Goal: Transaction & Acquisition: Purchase product/service

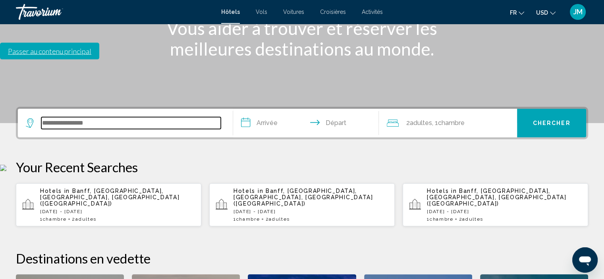
scroll to position [196, 0]
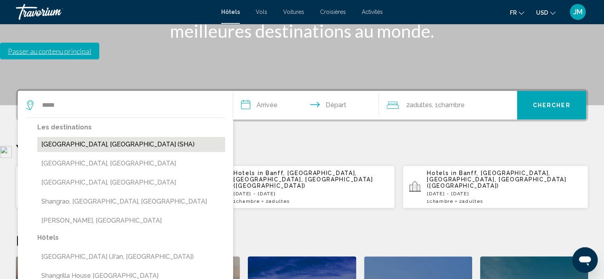
click at [99, 137] on button "Shanghai, China (SHA)" at bounding box center [131, 144] width 188 height 15
type input "**********"
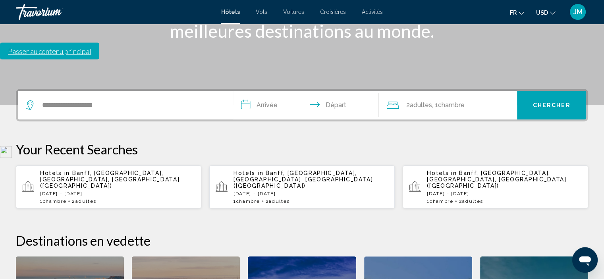
click at [277, 91] on input "**********" at bounding box center [307, 106] width 149 height 31
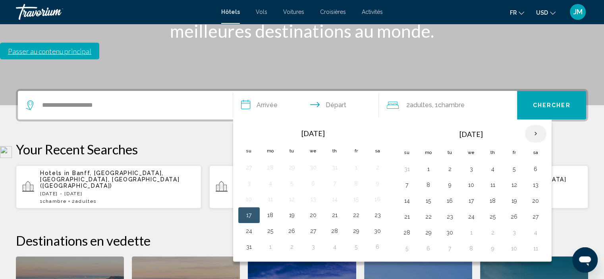
click at [531, 125] on th "Next month" at bounding box center [535, 133] width 21 height 17
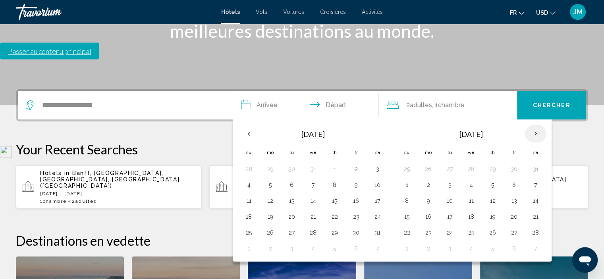
click at [531, 125] on th "Next month" at bounding box center [535, 133] width 21 height 17
click at [493, 195] on button "12" at bounding box center [493, 200] width 13 height 11
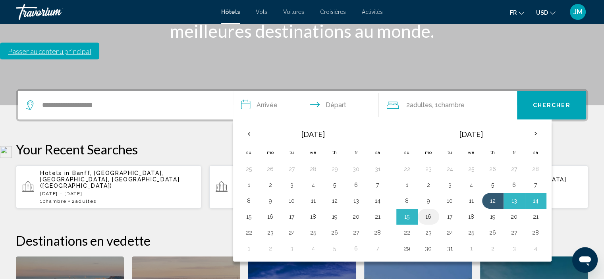
click at [430, 211] on button "16" at bounding box center [428, 216] width 13 height 11
type input "**********"
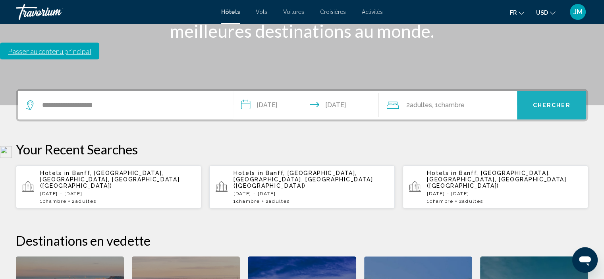
click at [542, 103] on span "Chercher" at bounding box center [552, 106] width 38 height 6
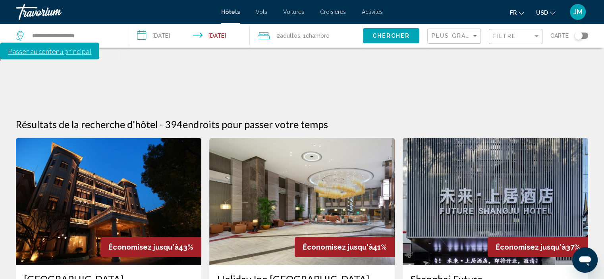
click at [552, 14] on icon "Change currency" at bounding box center [553, 13] width 6 height 6
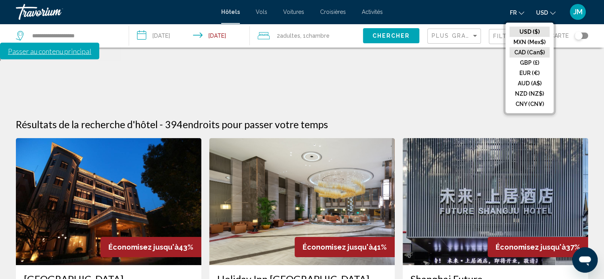
click at [542, 49] on button "CAD (Can$)" at bounding box center [530, 52] width 40 height 10
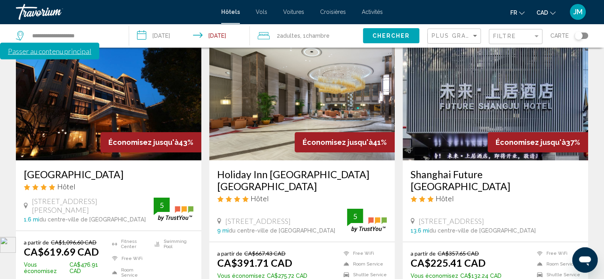
scroll to position [119, 0]
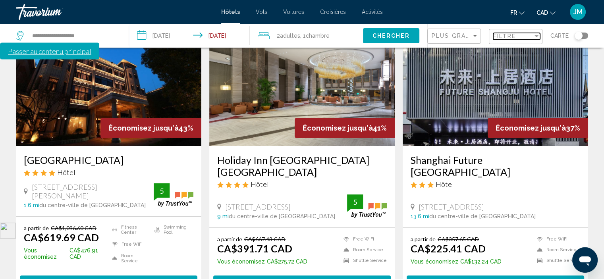
click at [534, 37] on div "Filter" at bounding box center [536, 36] width 7 height 6
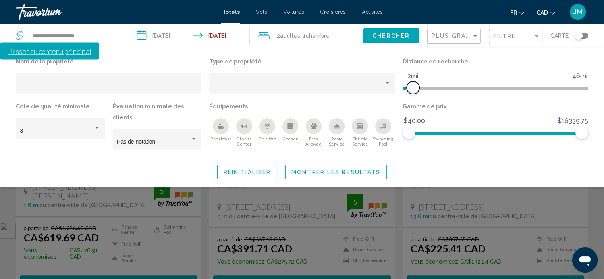
drag, startPoint x: 523, startPoint y: 89, endPoint x: 414, endPoint y: 100, distance: 109.9
click at [414, 100] on div "Distance de recherche 1mi 46mi 2mi" at bounding box center [495, 78] width 193 height 45
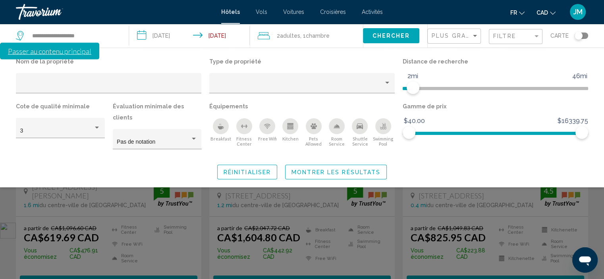
click at [372, 169] on span "Montrer les résultats" at bounding box center [336, 172] width 89 height 6
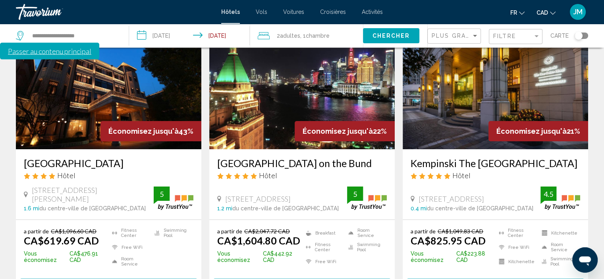
scroll to position [119, 0]
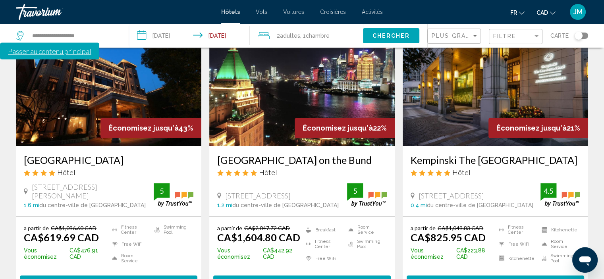
click at [503, 279] on span "Sélectionner une chambre" at bounding box center [496, 283] width 102 height 6
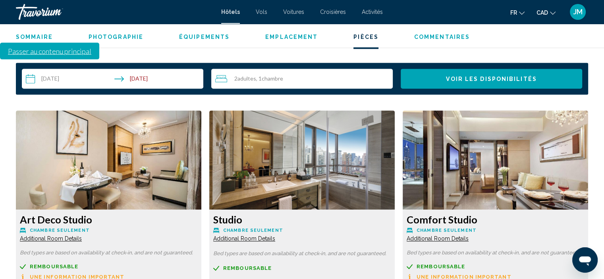
scroll to position [1076, 0]
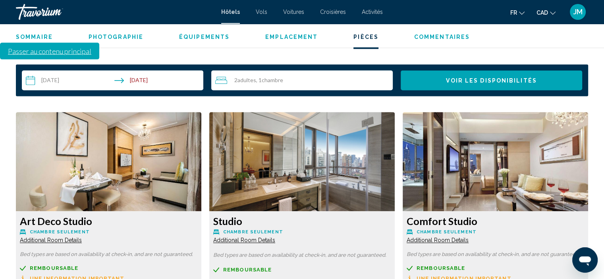
click at [82, 237] on span "Additional Room Details" at bounding box center [51, 240] width 62 height 6
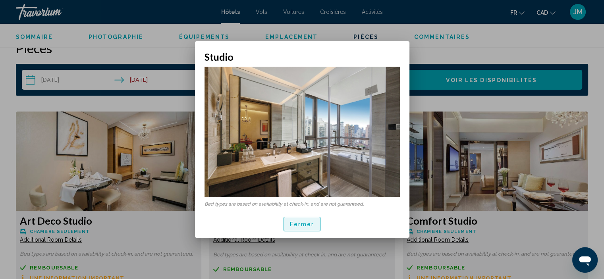
click at [300, 225] on span "Fermer" at bounding box center [302, 224] width 25 height 6
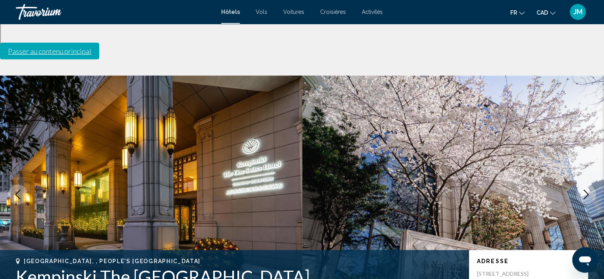
scroll to position [3, 0]
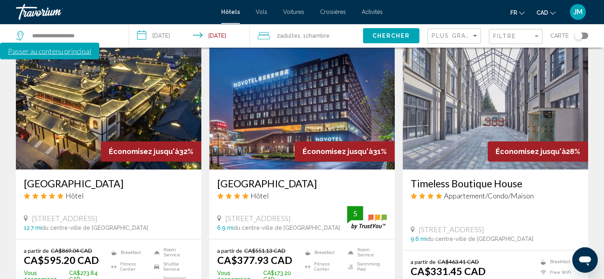
scroll to position [358, 0]
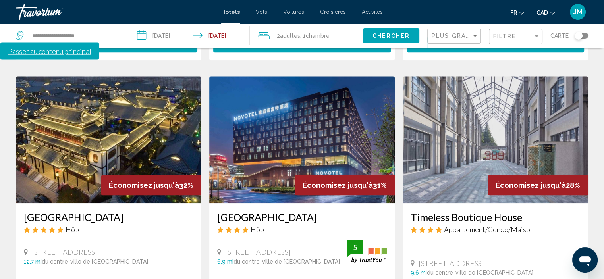
click at [439, 41] on div "Plus grandes économies" at bounding box center [455, 36] width 47 height 15
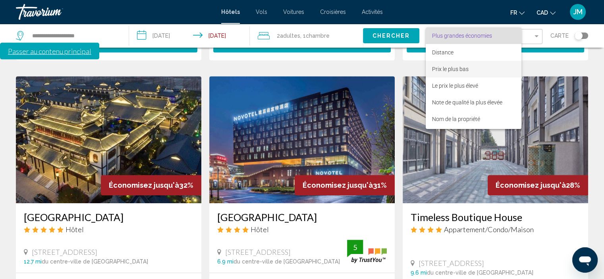
click at [443, 68] on span "Prix le plus bas" at bounding box center [450, 69] width 37 height 6
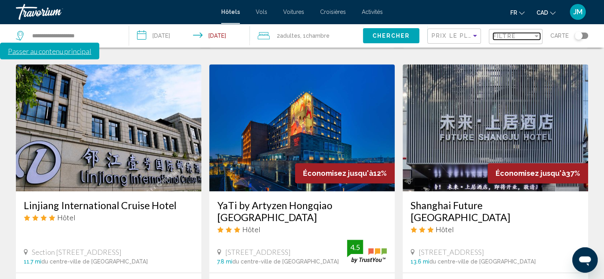
click at [513, 36] on span "Filtre" at bounding box center [504, 36] width 23 height 6
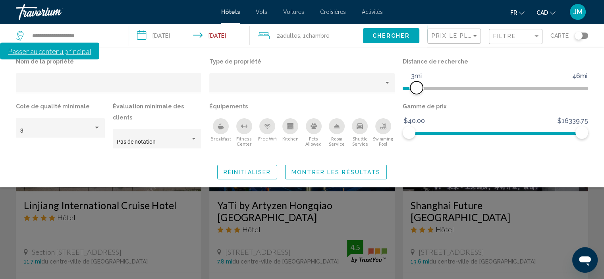
drag, startPoint x: 522, startPoint y: 87, endPoint x: 418, endPoint y: 88, distance: 104.5
click at [418, 88] on span "Hotel Filters" at bounding box center [416, 87] width 13 height 13
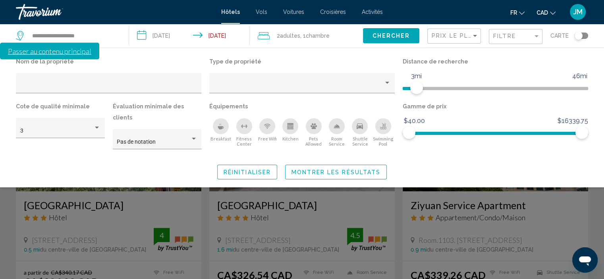
click at [362, 169] on span "Montrer les résultats" at bounding box center [336, 172] width 89 height 6
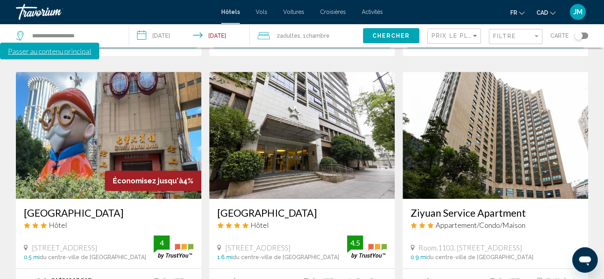
scroll to position [358, 0]
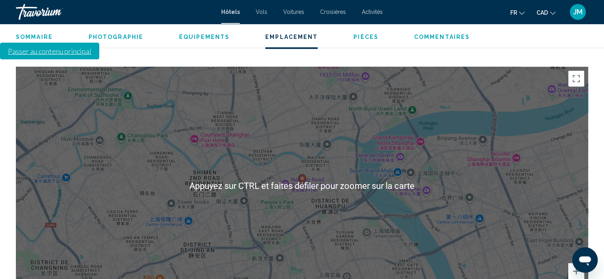
scroll to position [798, 0]
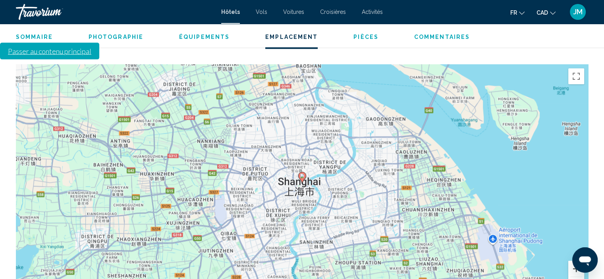
click at [580, 261] on button "Zoom avant" at bounding box center [577, 269] width 16 height 16
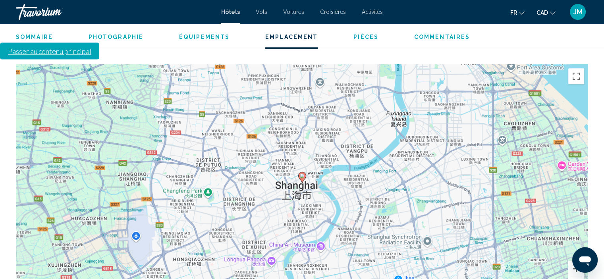
click at [580, 261] on button "Zoom avant" at bounding box center [577, 269] width 16 height 16
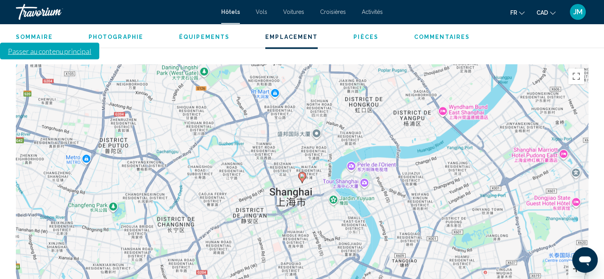
click at [580, 261] on button "Zoom avant" at bounding box center [577, 269] width 16 height 16
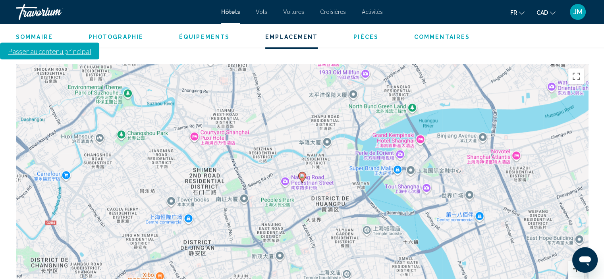
click at [578, 261] on button "Zoom avant" at bounding box center [577, 269] width 16 height 16
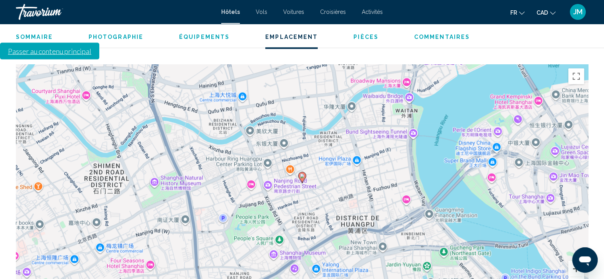
click at [578, 261] on button "Zoom avant" at bounding box center [577, 269] width 16 height 16
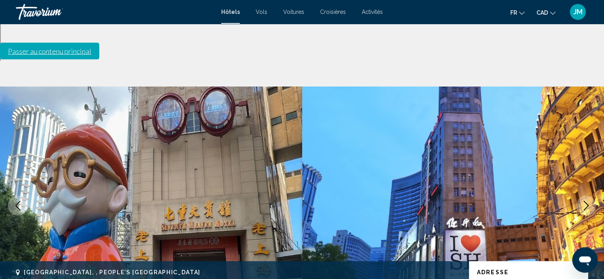
scroll to position [0, 0]
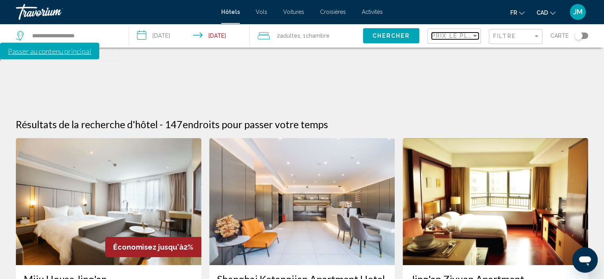
click at [456, 36] on span "Prix le plus bas" at bounding box center [463, 36] width 62 height 6
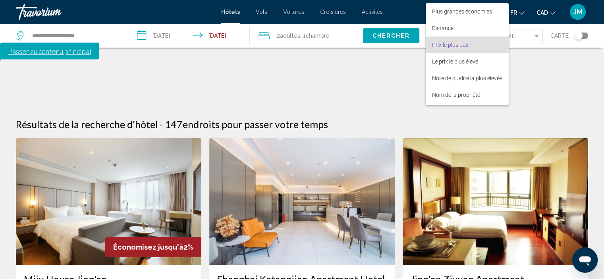
scroll to position [9, 0]
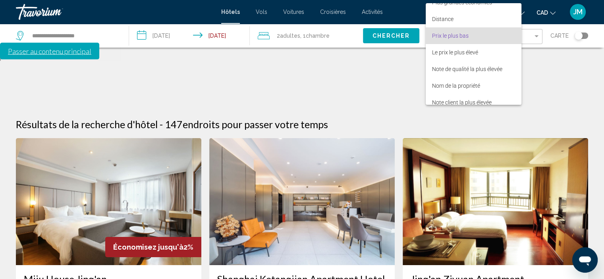
click at [456, 36] on span "Prix le plus bas" at bounding box center [450, 36] width 37 height 6
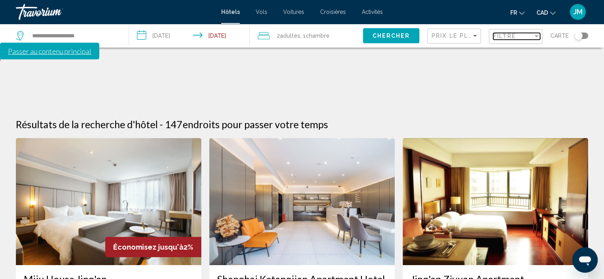
click at [505, 38] on span "Filtre" at bounding box center [504, 36] width 23 height 6
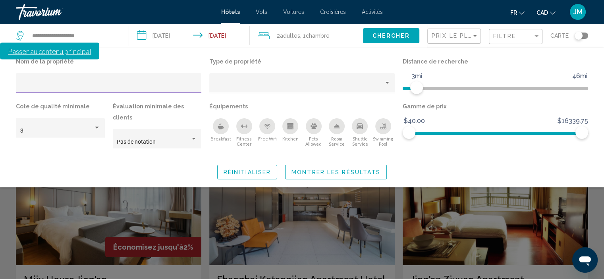
click at [335, 169] on span "Montrer les résultats" at bounding box center [336, 172] width 89 height 6
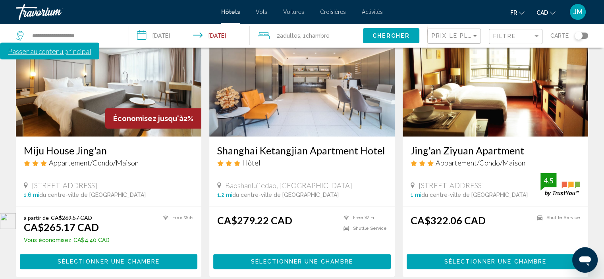
scroll to position [119, 0]
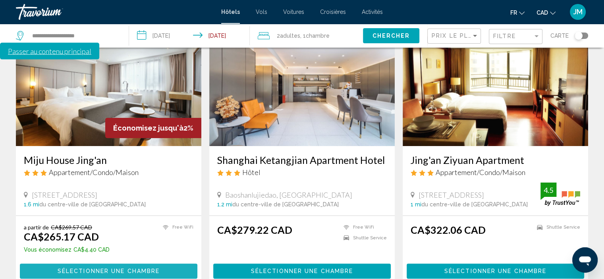
click at [135, 269] on span "Sélectionner une chambre" at bounding box center [109, 272] width 102 height 6
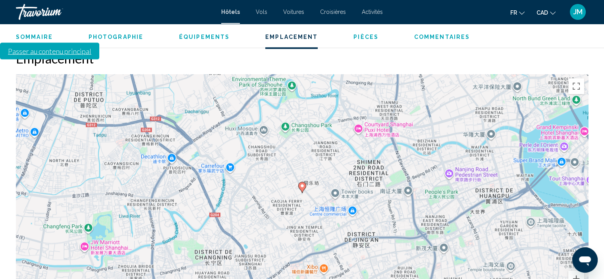
scroll to position [798, 0]
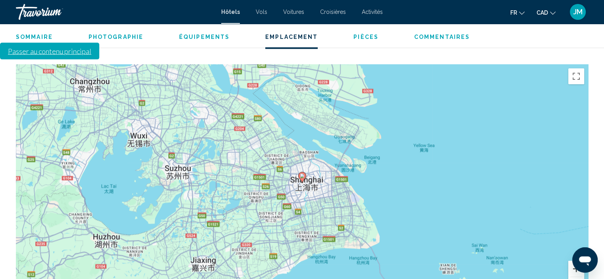
click at [577, 261] on button "Zoom avant" at bounding box center [577, 269] width 16 height 16
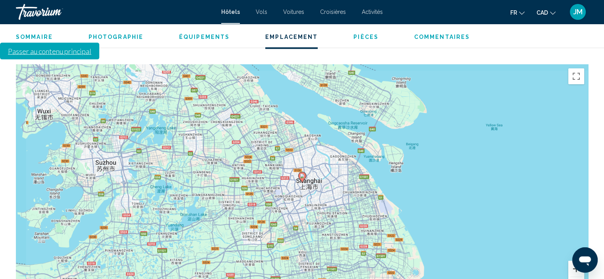
click at [577, 261] on button "Zoom avant" at bounding box center [577, 269] width 16 height 16
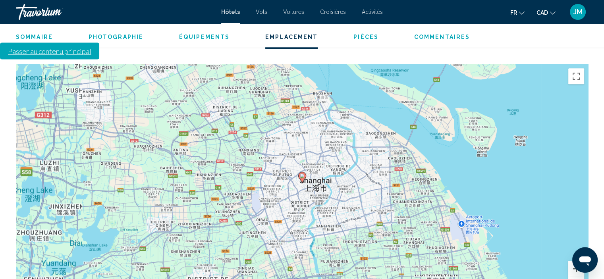
click at [577, 261] on button "Zoom avant" at bounding box center [577, 269] width 16 height 16
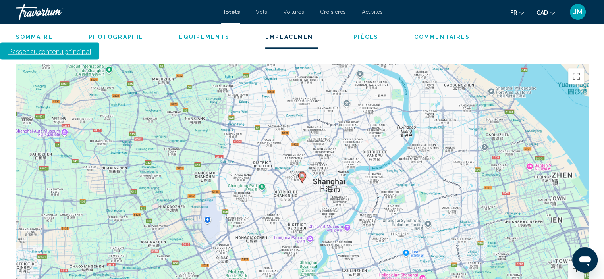
click at [577, 261] on button "Zoom avant" at bounding box center [577, 269] width 16 height 16
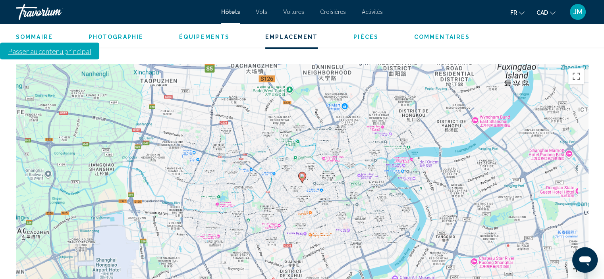
click at [577, 261] on button "Zoom avant" at bounding box center [577, 269] width 16 height 16
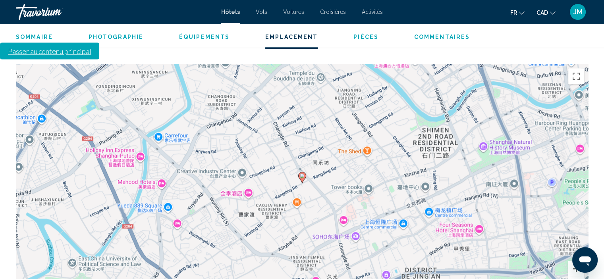
click at [577, 261] on button "Zoom avant" at bounding box center [577, 269] width 16 height 16
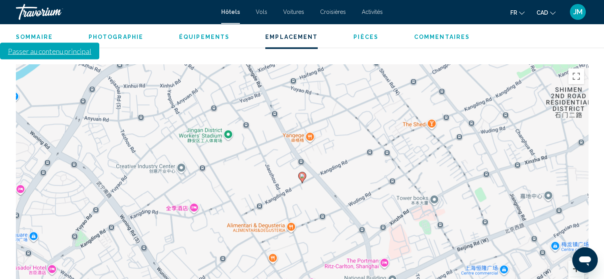
click at [577, 261] on button "Zoom avant" at bounding box center [577, 269] width 16 height 16
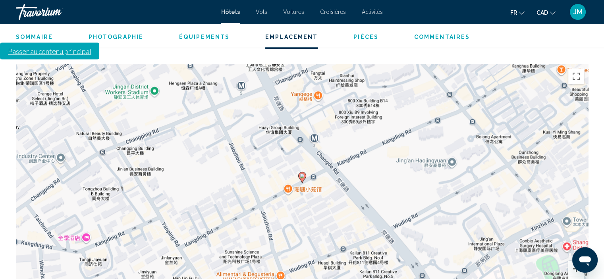
click at [577, 261] on button "Zoom avant" at bounding box center [577, 269] width 16 height 16
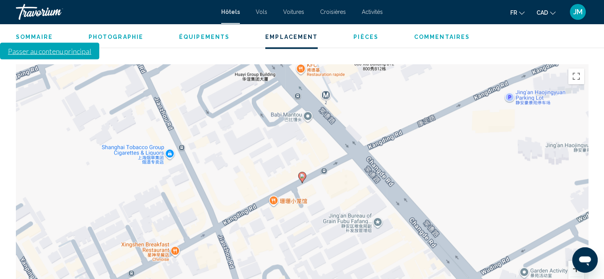
click at [577, 261] on button "Zoom avant" at bounding box center [577, 269] width 16 height 16
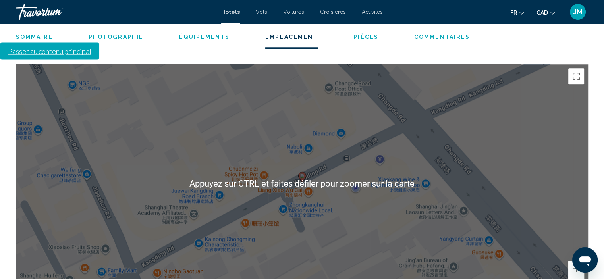
click at [353, 250] on div "Sommaire Catégorie Apartment Adresse No. 15 Lane 733 Kangding Road, Shanghai 20…" at bounding box center [302, 270] width 580 height 1407
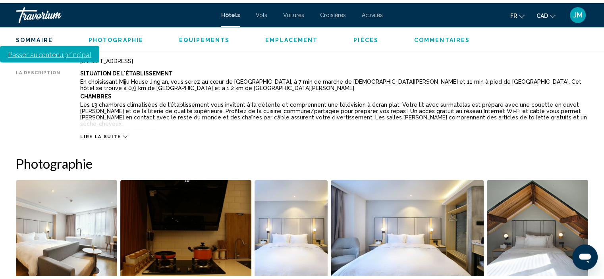
scroll to position [361, 0]
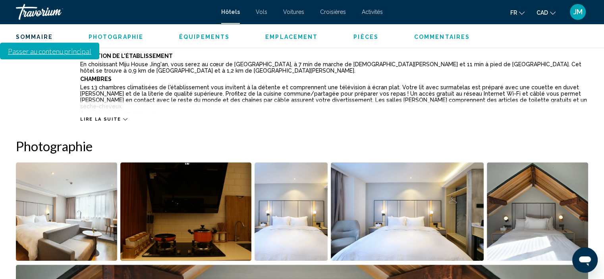
click at [60, 178] on img "Open full-screen image slider" at bounding box center [66, 211] width 101 height 99
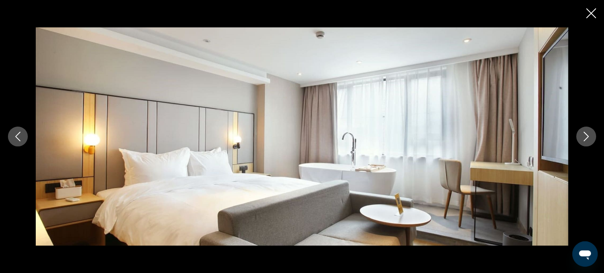
click at [583, 139] on icon "Next image" at bounding box center [587, 137] width 10 height 10
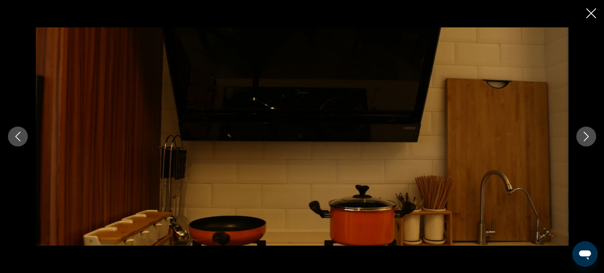
click at [583, 139] on icon "Next image" at bounding box center [587, 137] width 10 height 10
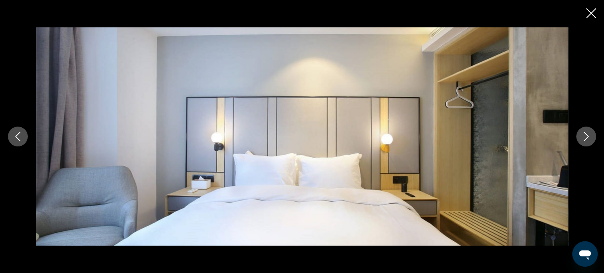
click at [584, 137] on icon "Next image" at bounding box center [587, 137] width 10 height 10
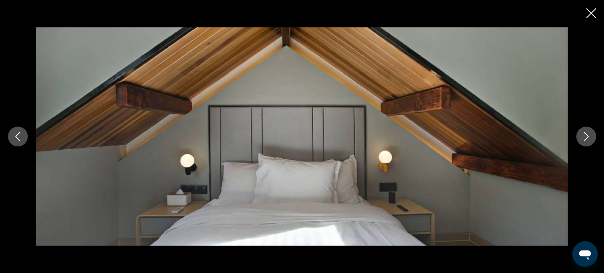
click at [584, 137] on icon "Next image" at bounding box center [587, 137] width 10 height 10
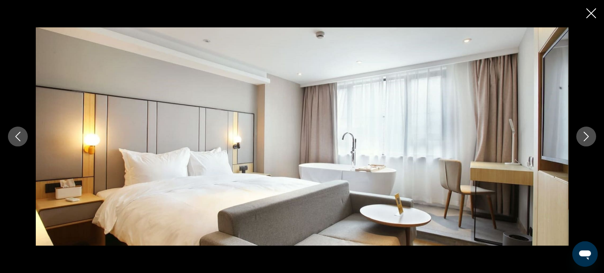
click at [584, 137] on icon "Next image" at bounding box center [587, 137] width 10 height 10
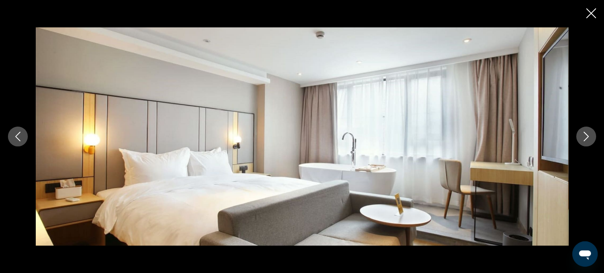
click at [584, 137] on icon "Next image" at bounding box center [587, 137] width 10 height 10
click at [592, 11] on icon "Close slideshow" at bounding box center [591, 13] width 10 height 10
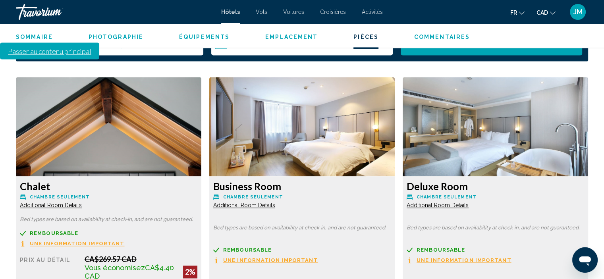
scroll to position [1112, 0]
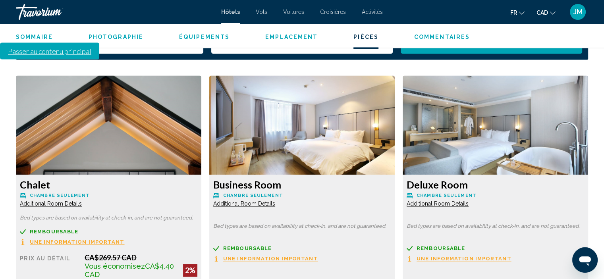
click at [51, 240] on span "Une information important" at bounding box center [77, 242] width 95 height 5
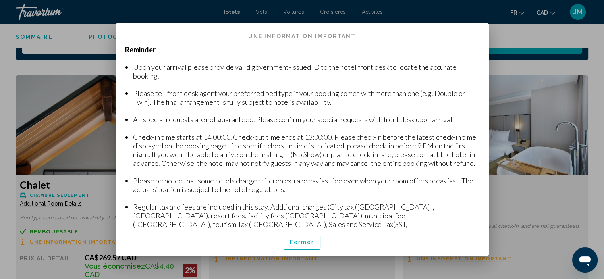
scroll to position [0, 0]
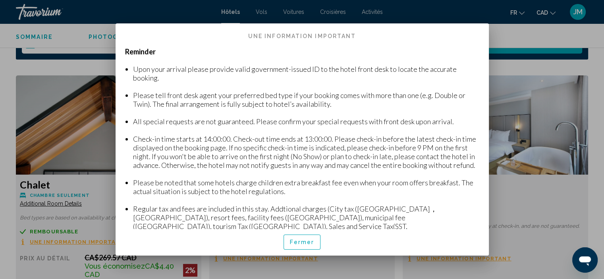
click at [300, 243] on span "Fermer" at bounding box center [302, 243] width 25 height 6
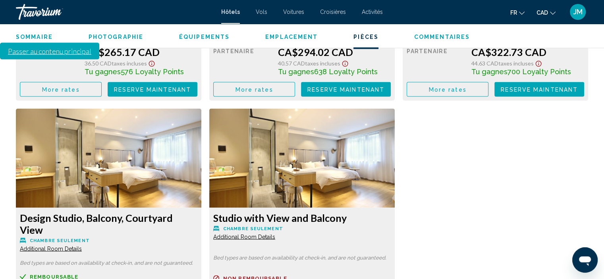
scroll to position [1351, 0]
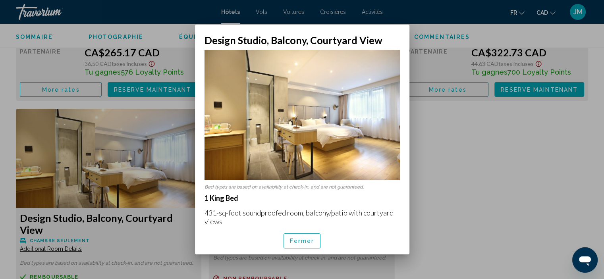
click at [297, 241] on span "Fermer" at bounding box center [302, 241] width 25 height 6
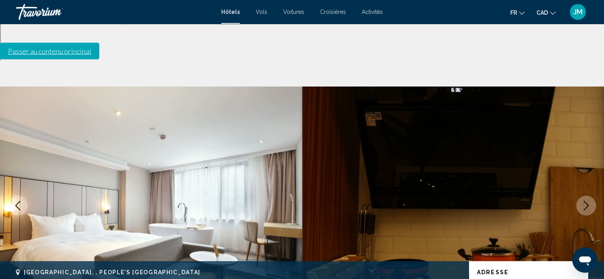
click at [591, 196] on button "Next image" at bounding box center [586, 206] width 20 height 20
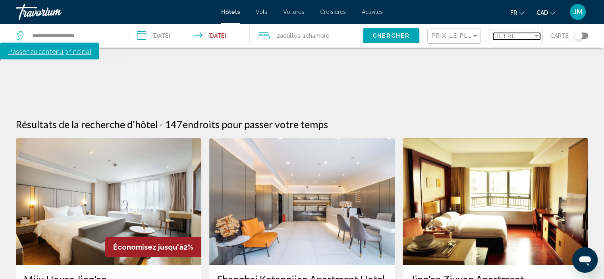
click at [518, 37] on div "Filtre" at bounding box center [513, 36] width 40 height 6
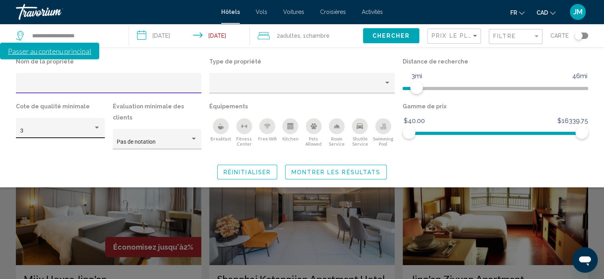
click at [97, 128] on div "Hotel Filters" at bounding box center [96, 128] width 7 height 6
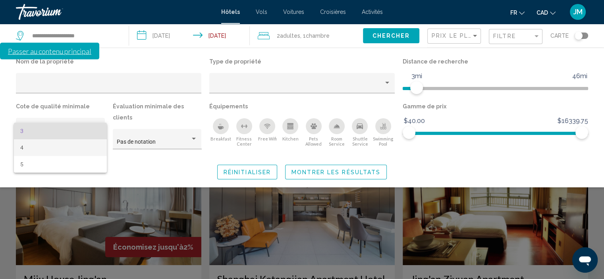
click at [68, 150] on span "4" at bounding box center [60, 147] width 80 height 17
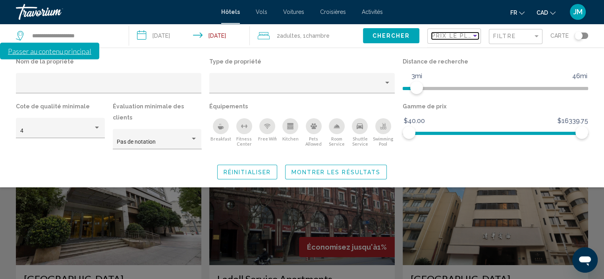
click at [477, 35] on div "Sort by" at bounding box center [475, 36] width 4 height 2
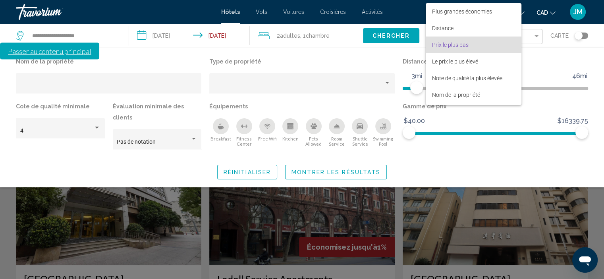
scroll to position [9, 0]
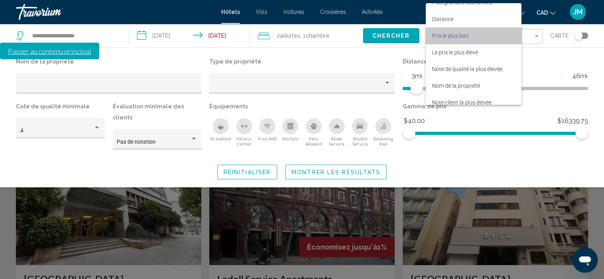
click at [477, 35] on span "Prix le plus bas" at bounding box center [473, 35] width 83 height 17
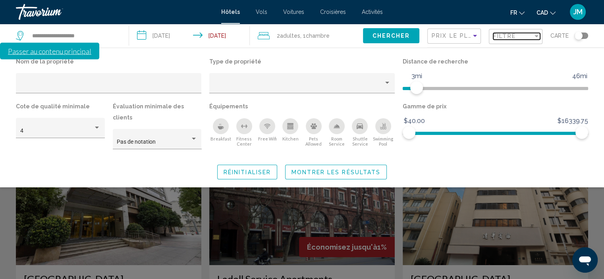
click at [512, 35] on span "Filtre" at bounding box center [504, 36] width 23 height 6
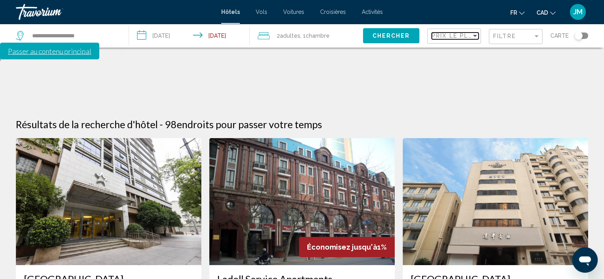
click at [442, 36] on span "Prix le plus bas" at bounding box center [463, 36] width 62 height 6
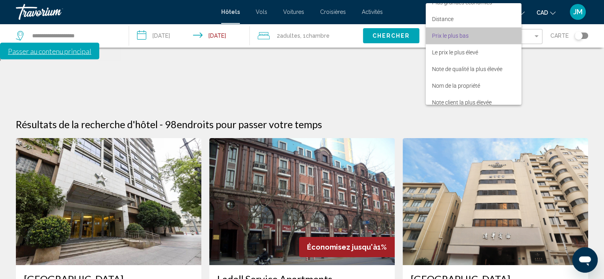
click at [442, 36] on span "Prix le plus bas" at bounding box center [450, 36] width 37 height 6
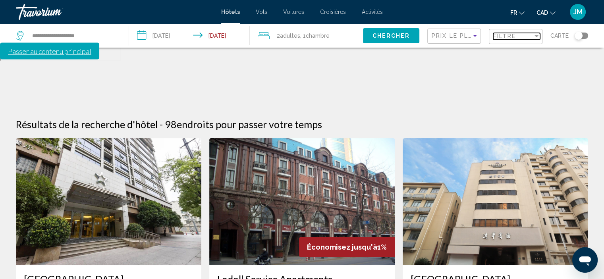
click at [507, 37] on span "Filtre" at bounding box center [504, 36] width 23 height 6
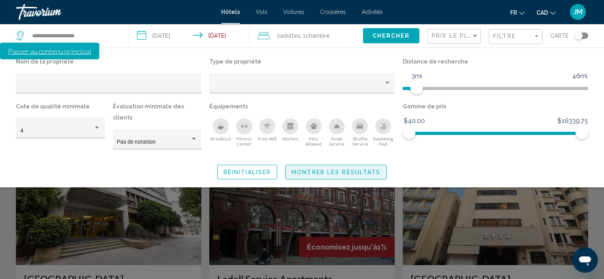
click at [356, 169] on span "Montrer les résultats" at bounding box center [336, 172] width 89 height 6
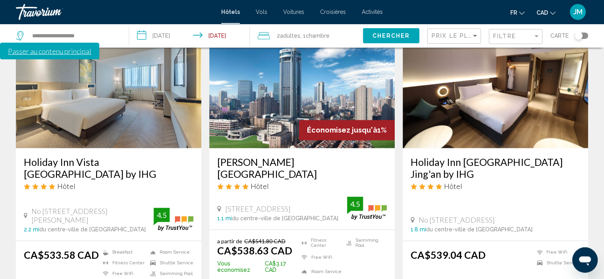
scroll to position [1073, 0]
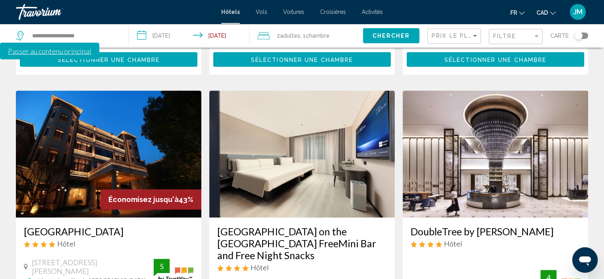
scroll to position [675, 0]
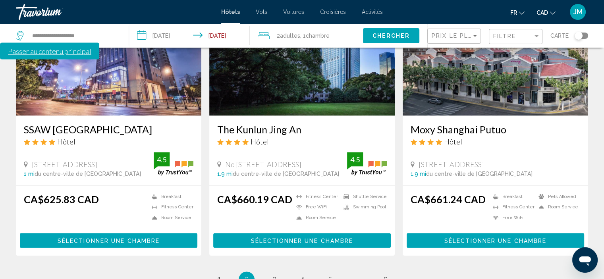
scroll to position [1056, 0]
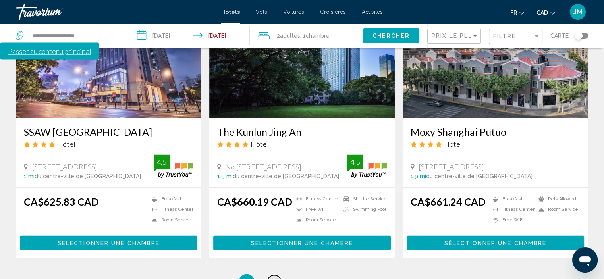
click at [277, 275] on link "page 3" at bounding box center [274, 282] width 14 height 14
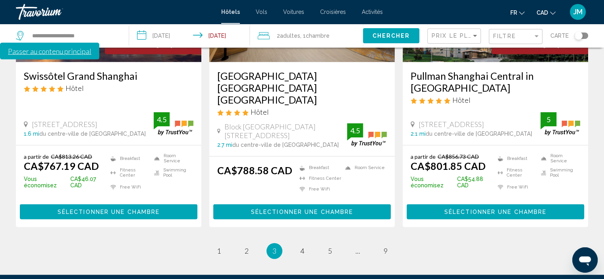
scroll to position [1118, 0]
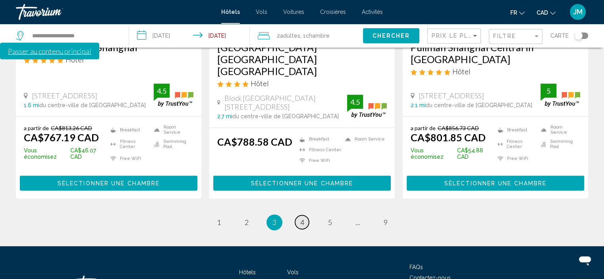
click at [303, 218] on span "4" at bounding box center [302, 222] width 4 height 9
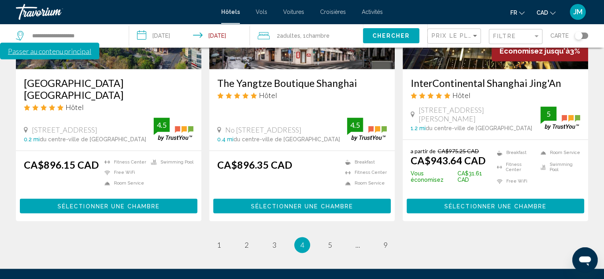
scroll to position [1117, 0]
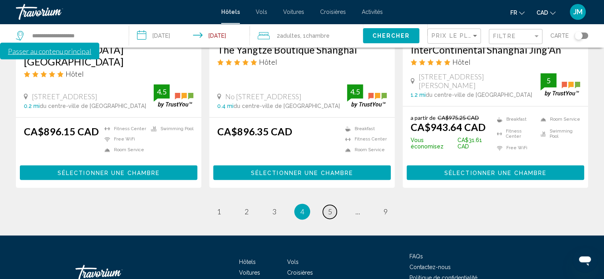
click at [329, 207] on span "5" at bounding box center [330, 211] width 4 height 9
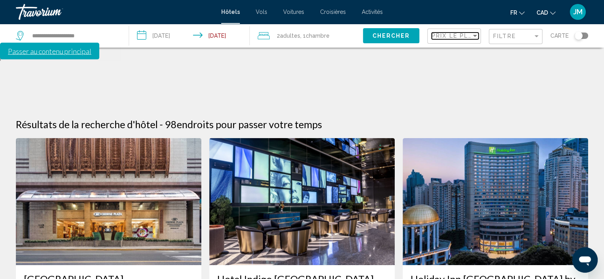
click at [451, 38] on span "Prix le plus bas" at bounding box center [463, 36] width 62 height 6
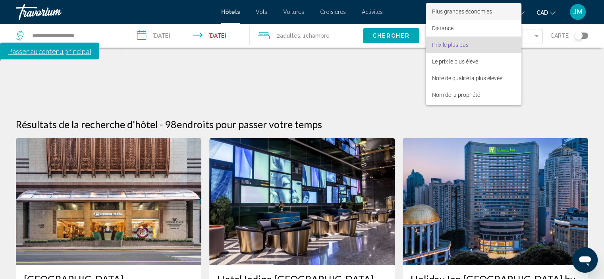
click at [471, 13] on span "Plus grandes économies" at bounding box center [462, 11] width 60 height 6
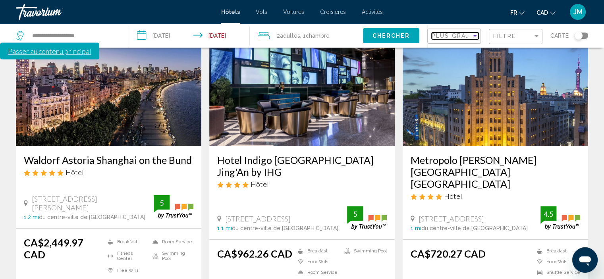
scroll to position [26, 0]
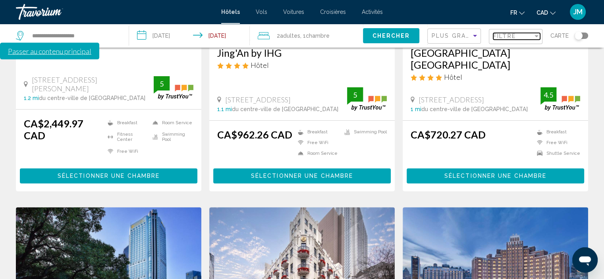
click at [499, 38] on span "Filtre" at bounding box center [504, 36] width 23 height 6
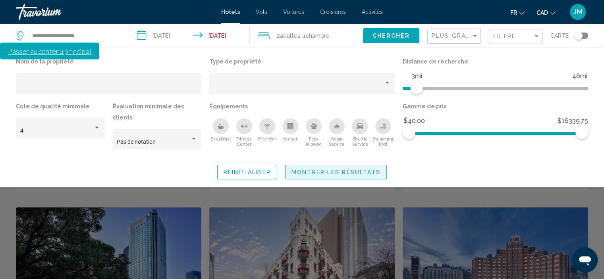
click at [321, 169] on span "Montrer les résultats" at bounding box center [336, 172] width 89 height 6
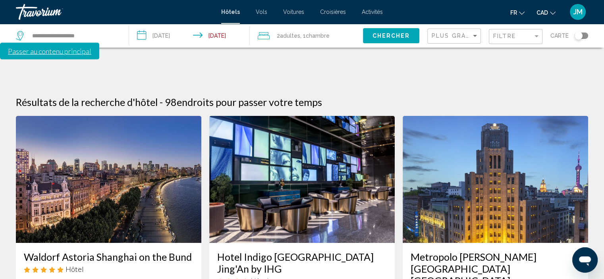
scroll to position [0, 0]
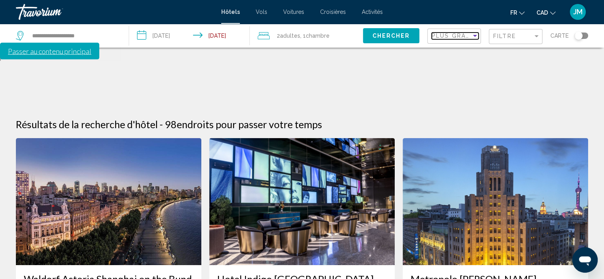
click at [462, 37] on span "Plus grandes économies" at bounding box center [479, 36] width 95 height 6
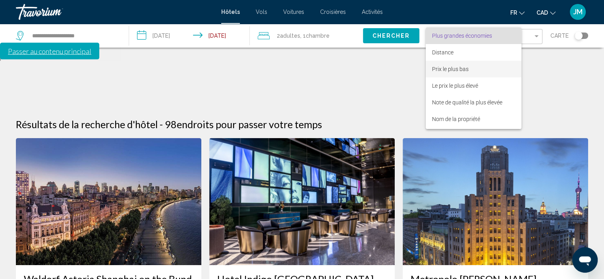
click at [457, 68] on span "Prix le plus bas" at bounding box center [450, 69] width 37 height 6
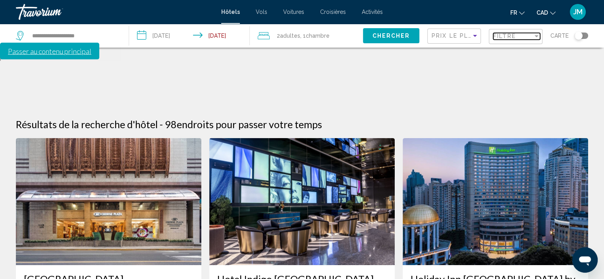
click at [501, 39] on span "Filtre" at bounding box center [504, 36] width 23 height 6
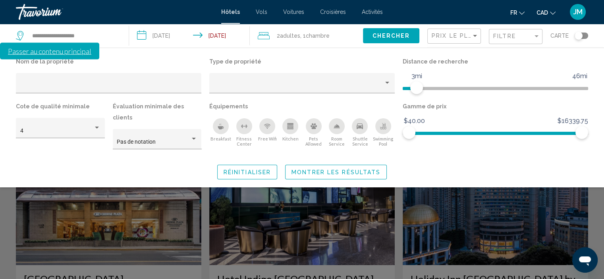
click at [495, 187] on div "Search widget" at bounding box center [302, 199] width 604 height 160
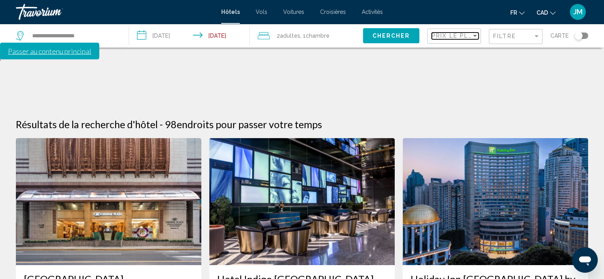
click at [455, 35] on span "Prix le plus bas" at bounding box center [463, 36] width 62 height 6
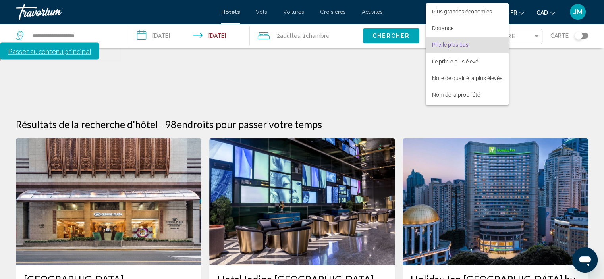
scroll to position [9, 0]
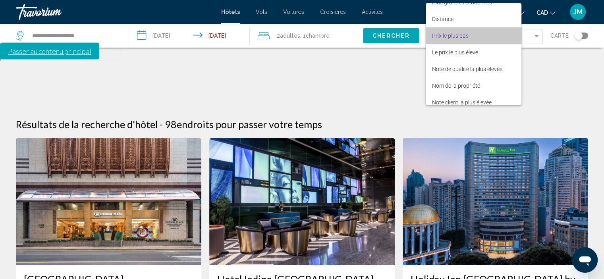
click at [455, 35] on span "Prix le plus bas" at bounding box center [450, 36] width 37 height 6
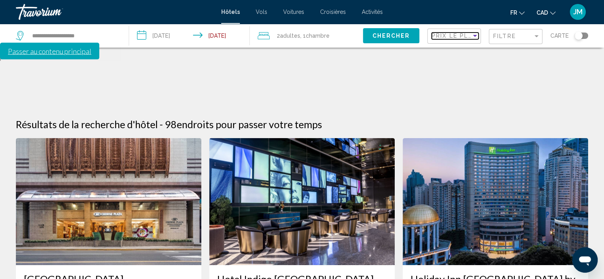
click at [455, 38] on span "Prix le plus bas" at bounding box center [463, 36] width 62 height 6
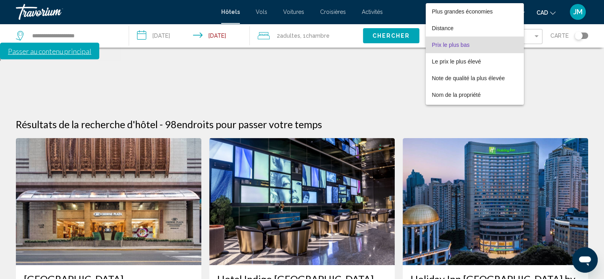
scroll to position [9, 0]
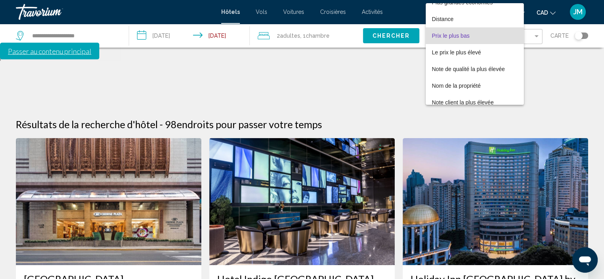
click at [455, 37] on span "Prix le plus bas" at bounding box center [451, 36] width 38 height 6
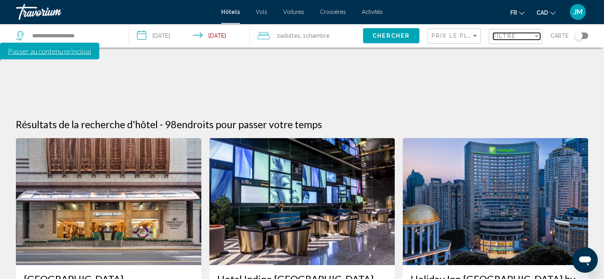
click at [501, 35] on span "Filtre" at bounding box center [504, 36] width 23 height 6
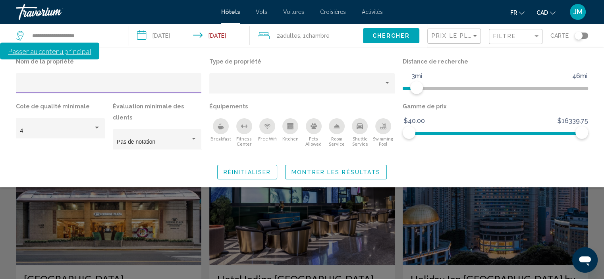
click at [342, 169] on span "Montrer les résultats" at bounding box center [336, 172] width 89 height 6
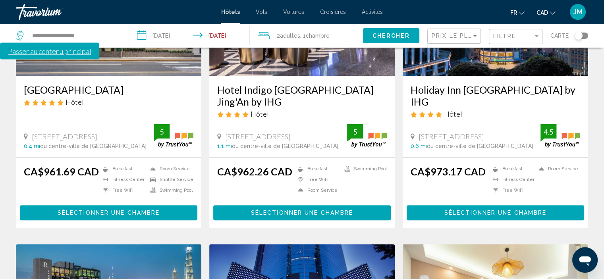
scroll to position [0, 0]
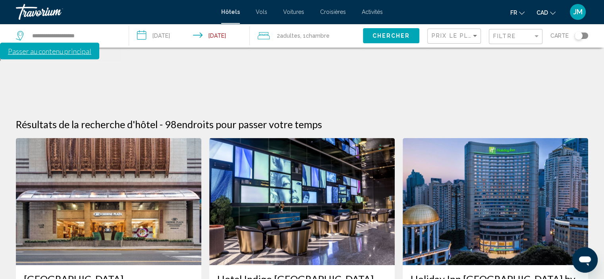
click at [506, 41] on div "Filtre" at bounding box center [516, 36] width 47 height 15
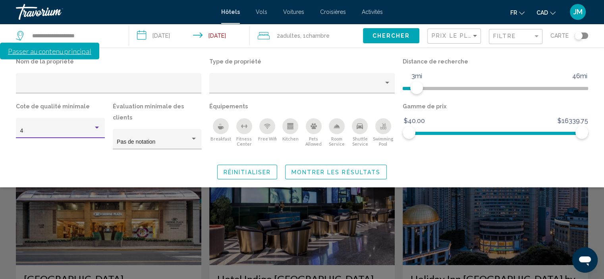
click at [97, 128] on div "Hotel Filters" at bounding box center [97, 128] width 4 height 2
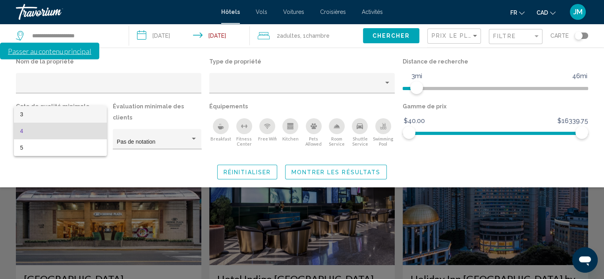
click at [64, 120] on span "3" at bounding box center [60, 114] width 80 height 17
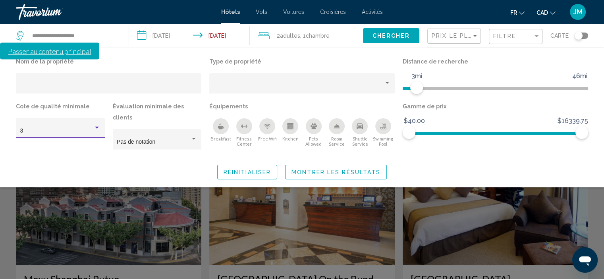
click at [317, 169] on span "Montrer les résultats" at bounding box center [336, 172] width 89 height 6
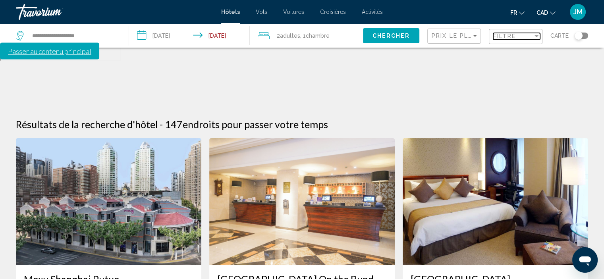
click at [498, 37] on span "Filtre" at bounding box center [504, 36] width 23 height 6
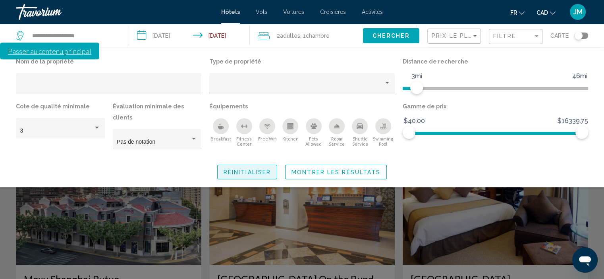
click at [267, 169] on span "Réinitialiser" at bounding box center [247, 172] width 47 height 6
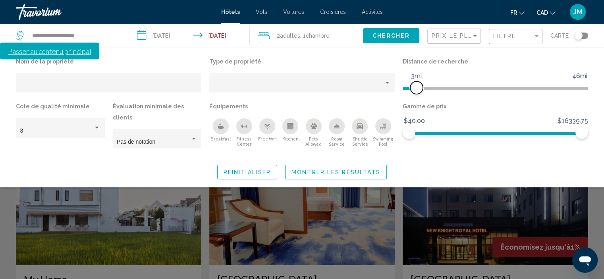
drag, startPoint x: 518, startPoint y: 88, endPoint x: 417, endPoint y: 99, distance: 101.9
click at [417, 99] on div "Distance de recherche 1mi 46mi 3mi" at bounding box center [495, 78] width 193 height 45
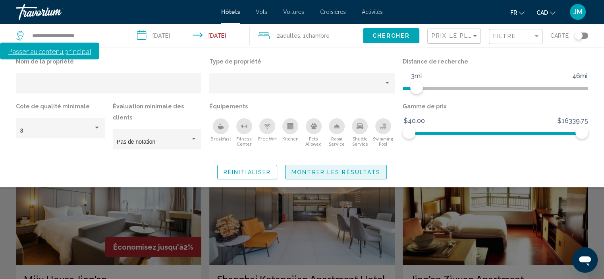
click at [354, 169] on span "Montrer les résultats" at bounding box center [336, 172] width 89 height 6
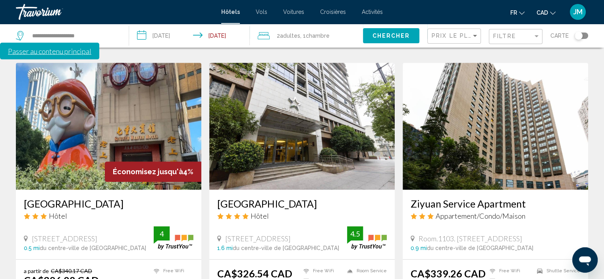
scroll to position [358, 0]
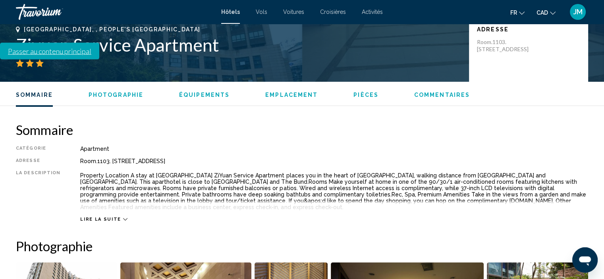
scroll to position [242, 0]
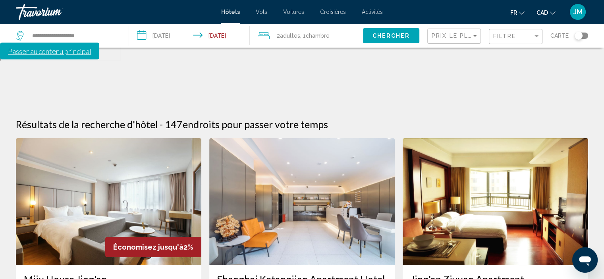
click at [84, 161] on img "Main content" at bounding box center [109, 201] width 186 height 127
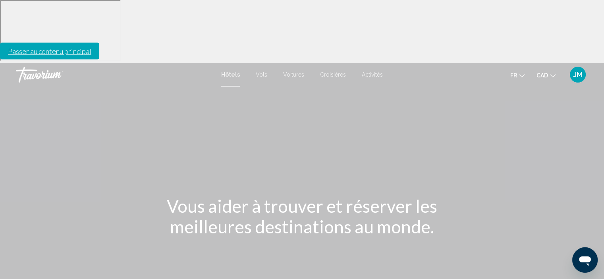
scroll to position [532, 0]
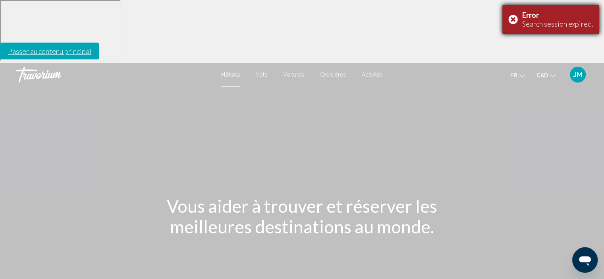
click at [516, 19] on div "Error Search session expired." at bounding box center [551, 19] width 97 height 29
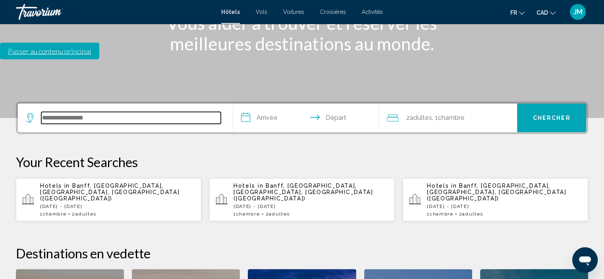
scroll to position [196, 0]
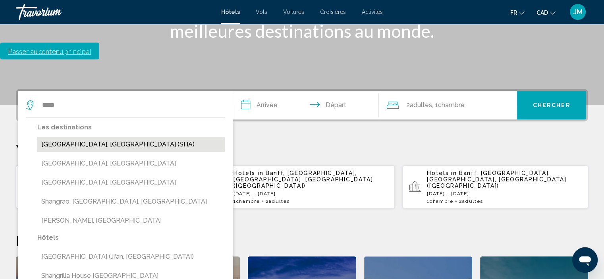
click at [93, 137] on button "Shanghai, China (SHA)" at bounding box center [131, 144] width 188 height 15
type input "**********"
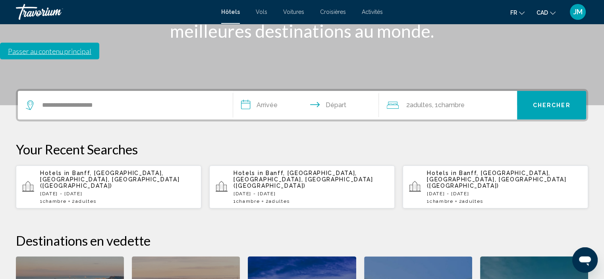
click at [260, 91] on input "**********" at bounding box center [307, 106] width 149 height 31
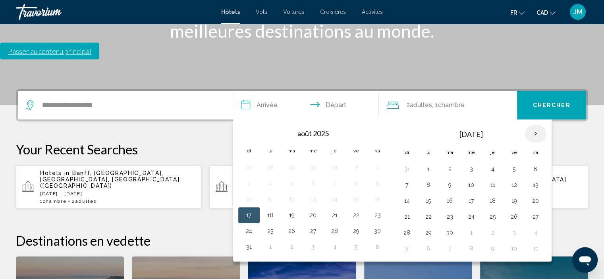
click at [532, 125] on th "Next month" at bounding box center [535, 133] width 21 height 17
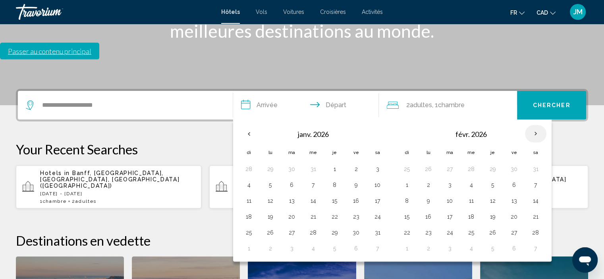
click at [532, 125] on th "Next month" at bounding box center [535, 133] width 21 height 17
click at [489, 195] on button "12" at bounding box center [493, 200] width 13 height 11
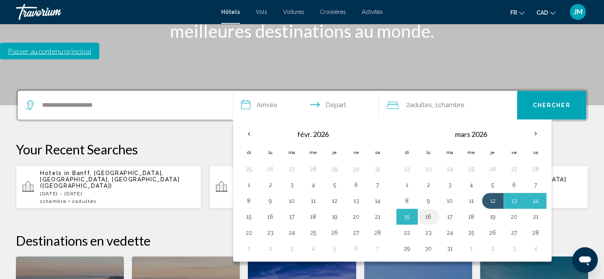
click at [428, 211] on button "16" at bounding box center [428, 216] width 13 height 11
type input "**********"
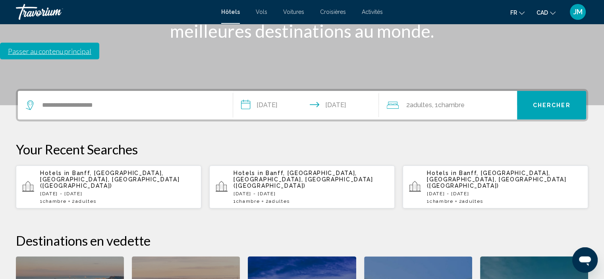
click at [549, 91] on button "Chercher" at bounding box center [551, 105] width 69 height 29
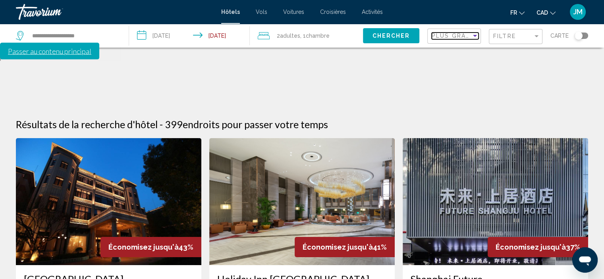
click at [464, 35] on span "Plus grandes économies" at bounding box center [479, 36] width 95 height 6
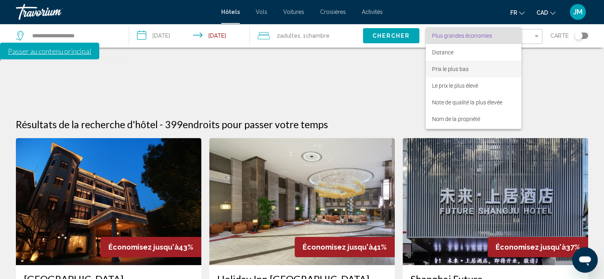
click at [461, 68] on span "Prix le plus bas" at bounding box center [450, 69] width 37 height 6
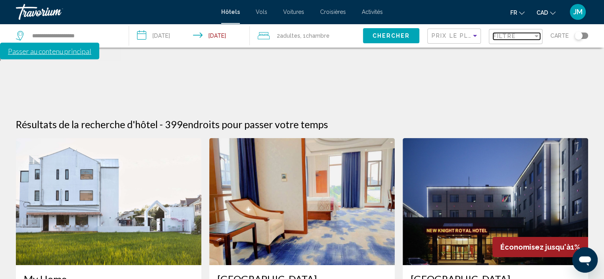
click at [524, 38] on div "Filtre" at bounding box center [513, 36] width 40 height 6
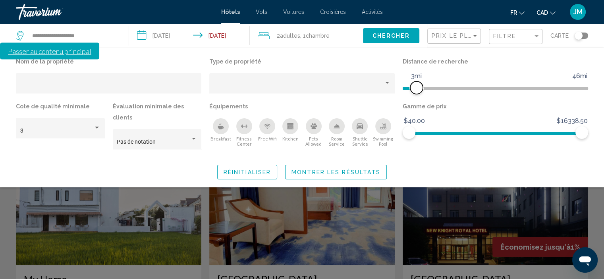
drag, startPoint x: 520, startPoint y: 87, endPoint x: 416, endPoint y: 99, distance: 105.2
click at [416, 99] on div "Distance de recherche 1mi 46mi 3mi" at bounding box center [495, 78] width 193 height 45
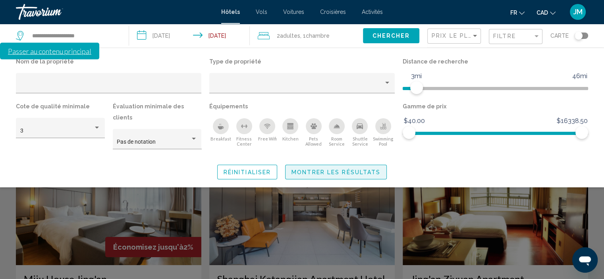
click at [352, 169] on span "Montrer les résultats" at bounding box center [336, 172] width 89 height 6
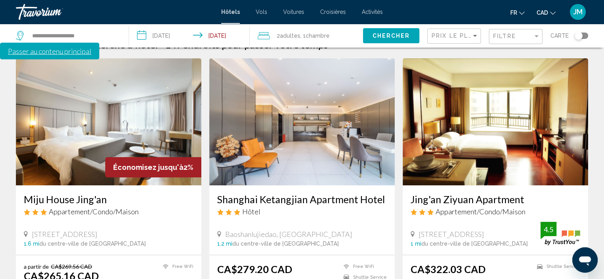
scroll to position [79, 0]
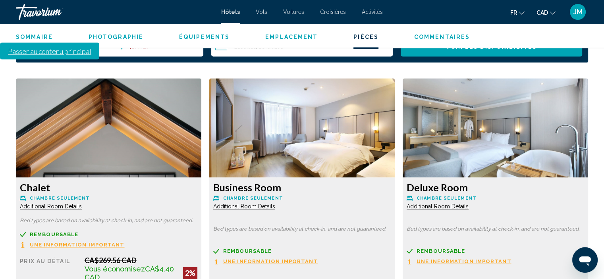
scroll to position [1157, 0]
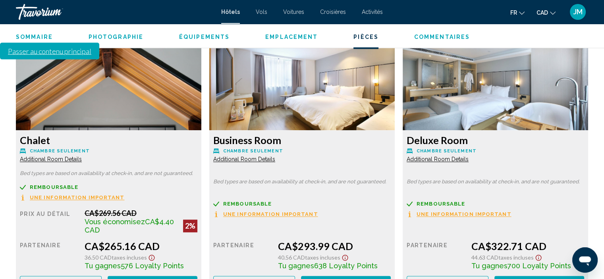
click at [82, 156] on span "Additional Room Details" at bounding box center [51, 159] width 62 height 6
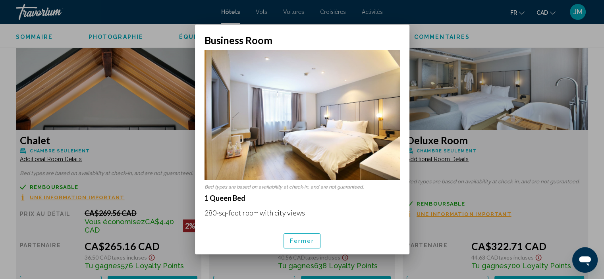
scroll to position [0, 0]
click at [311, 242] on span "Fermer" at bounding box center [302, 241] width 25 height 6
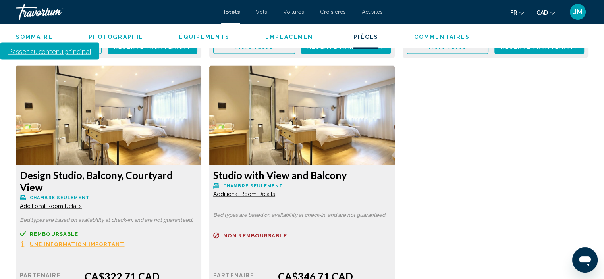
scroll to position [1395, 0]
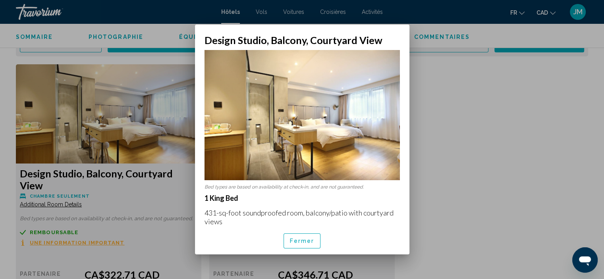
scroll to position [0, 0]
click at [292, 241] on span "Fermer" at bounding box center [302, 241] width 25 height 6
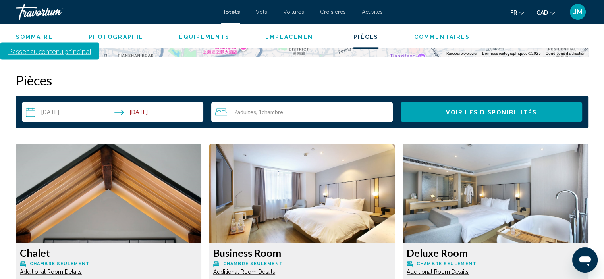
scroll to position [1038, 0]
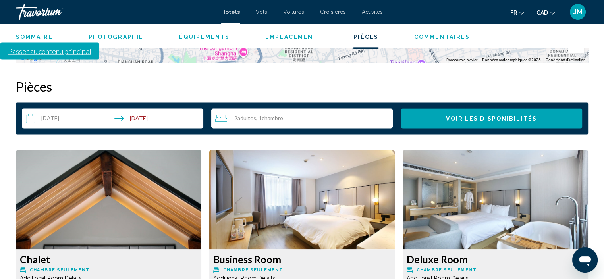
click at [82, 275] on span "Additional Room Details" at bounding box center [51, 278] width 62 height 6
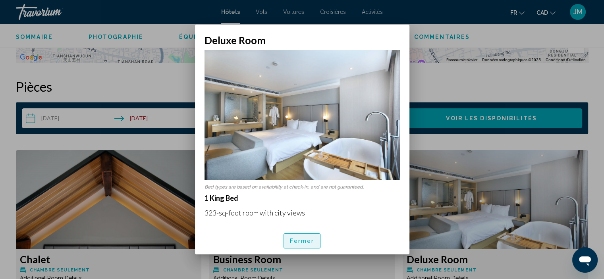
click at [310, 239] on span "Fermer" at bounding box center [302, 241] width 25 height 6
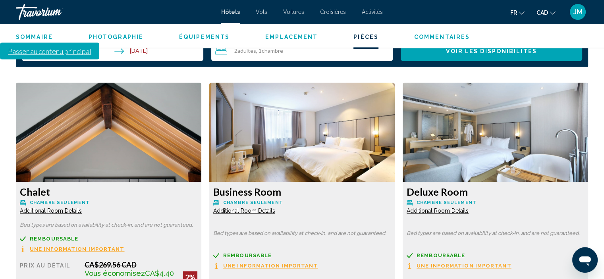
scroll to position [1038, 0]
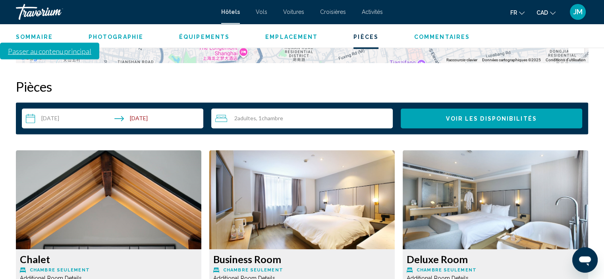
click at [82, 275] on span "Additional Room Details" at bounding box center [51, 278] width 62 height 6
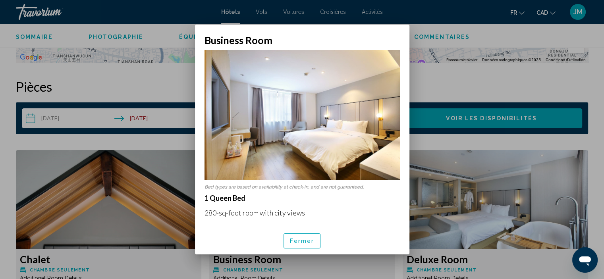
scroll to position [0, 0]
click at [300, 240] on span "Fermer" at bounding box center [302, 241] width 25 height 6
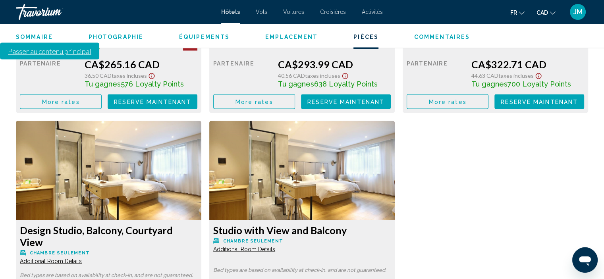
scroll to position [1316, 0]
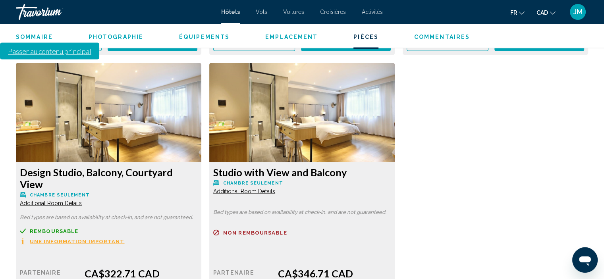
scroll to position [1395, 0]
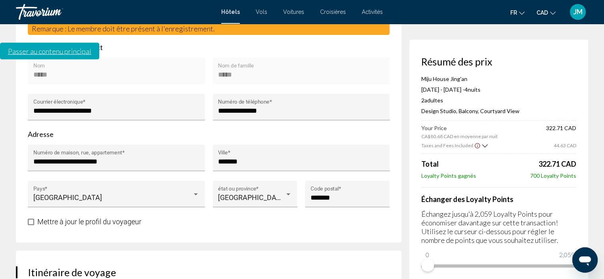
scroll to position [358, 0]
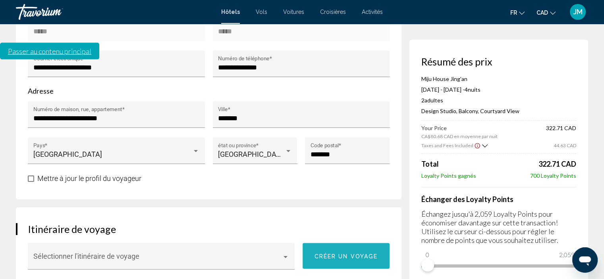
click at [349, 243] on button "Créer un voyage" at bounding box center [346, 256] width 87 height 26
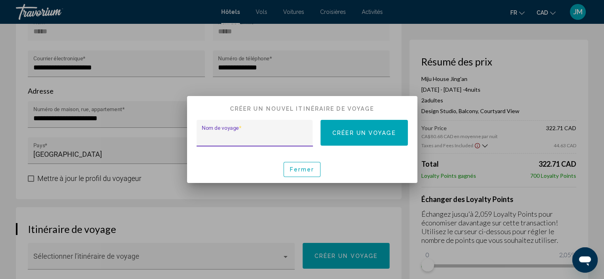
click at [211, 135] on input "Nom de voyage *" at bounding box center [255, 137] width 106 height 8
type input "*****"
click at [375, 132] on span "Créer un voyage" at bounding box center [365, 133] width 64 height 6
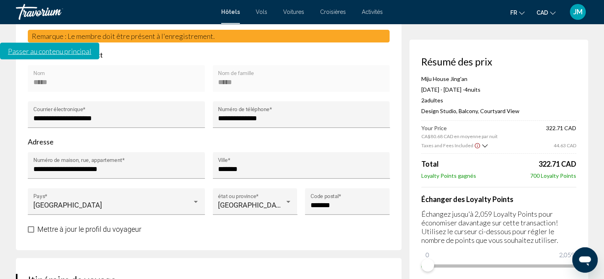
scroll to position [306, 0]
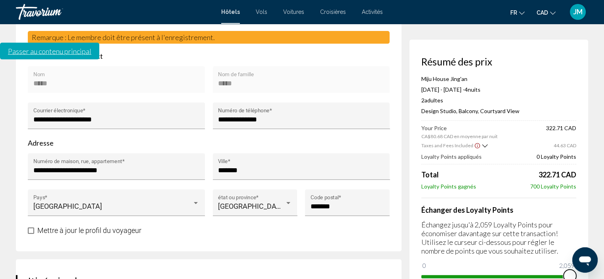
drag, startPoint x: 998, startPoint y: 513, endPoint x: 576, endPoint y: 263, distance: 490.2
click at [574, 275] on span "Main content" at bounding box center [570, 276] width 13 height 13
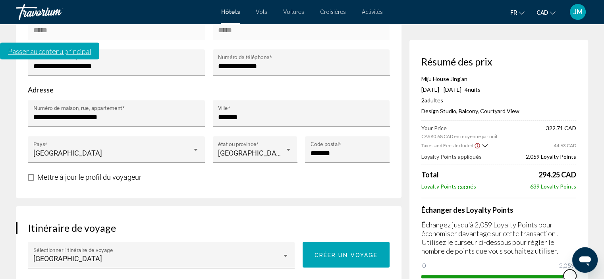
scroll to position [340, 0]
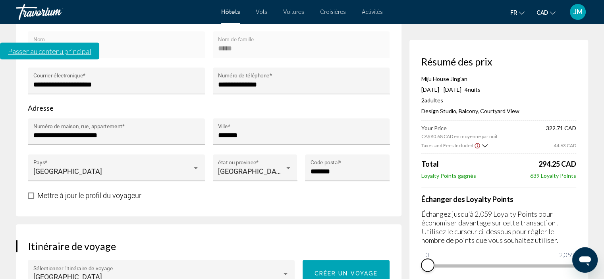
drag, startPoint x: 569, startPoint y: 277, endPoint x: 426, endPoint y: 277, distance: 143.0
click at [426, 277] on div "Résumé des prix Miju House Jing'an Mar 12, 2026 - Mar 16, 2026 - 4 nuit nuits 2…" at bounding box center [499, 164] width 179 height 248
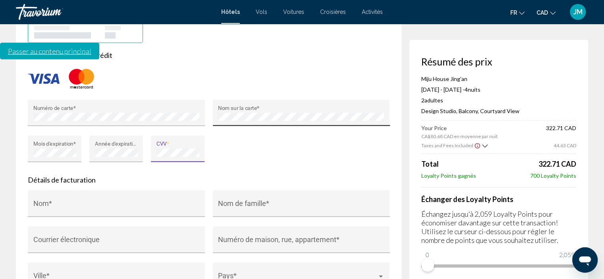
scroll to position [755, 0]
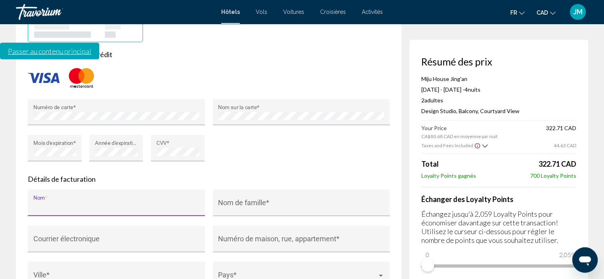
click at [69, 203] on input "Nom *" at bounding box center [116, 207] width 166 height 8
type input "*****"
type input "**********"
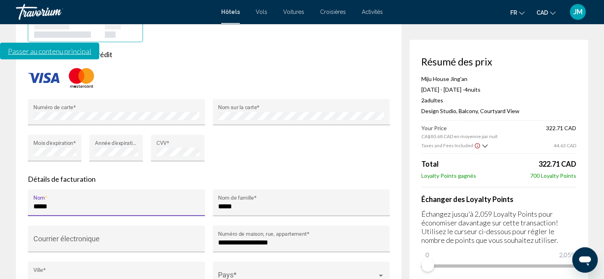
type input "*******"
type input "**"
type input "*******"
click at [81, 239] on input "Courrier électronique" at bounding box center [116, 243] width 166 height 8
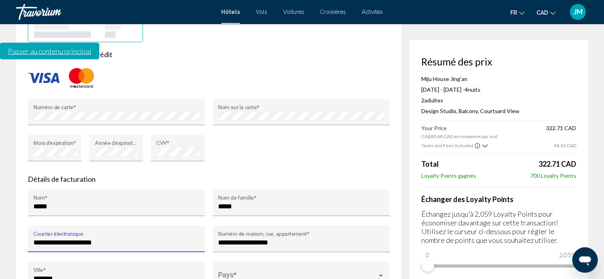
type input "**********"
click at [275, 275] on span "Main content" at bounding box center [297, 279] width 159 height 8
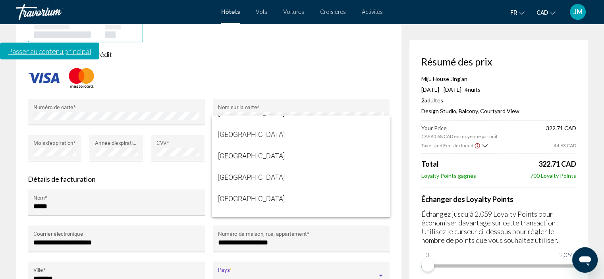
scroll to position [834, 0]
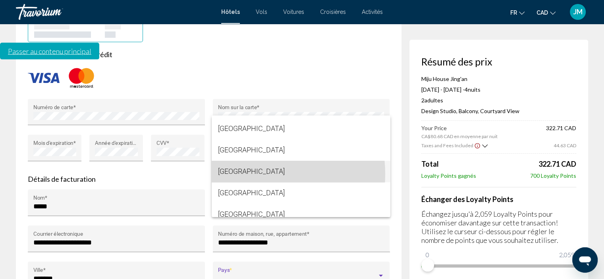
click at [241, 174] on span "Canada" at bounding box center [301, 171] width 166 height 21
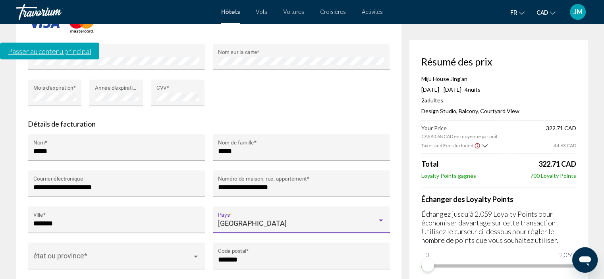
scroll to position [795, 0]
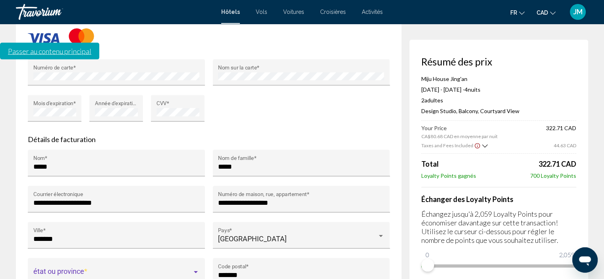
click at [149, 271] on span "Main content" at bounding box center [112, 275] width 159 height 8
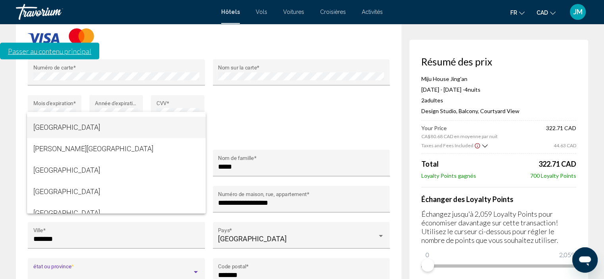
scroll to position [220, 0]
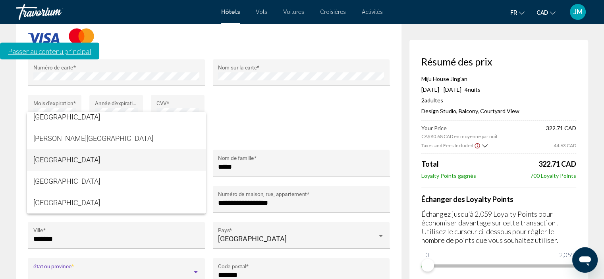
click at [76, 166] on span "Quebec" at bounding box center [116, 159] width 166 height 21
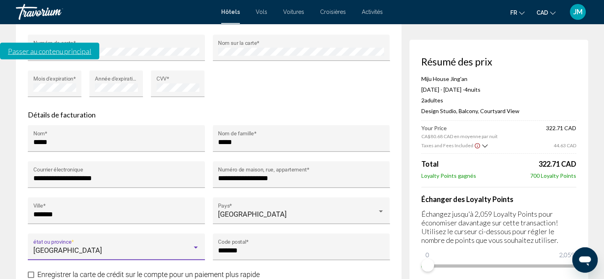
scroll to position [874, 0]
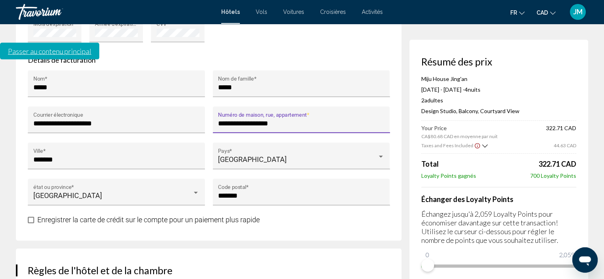
click at [219, 120] on input "**********" at bounding box center [301, 124] width 166 height 8
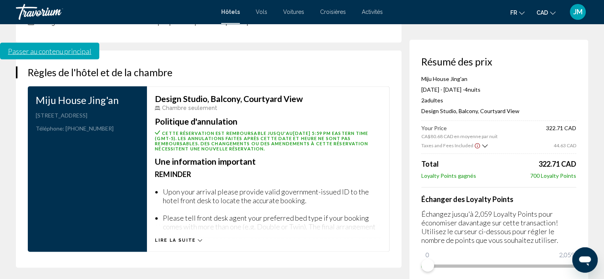
scroll to position [1073, 0]
type input "**********"
click at [198, 238] on icon "Main content" at bounding box center [200, 240] width 4 height 4
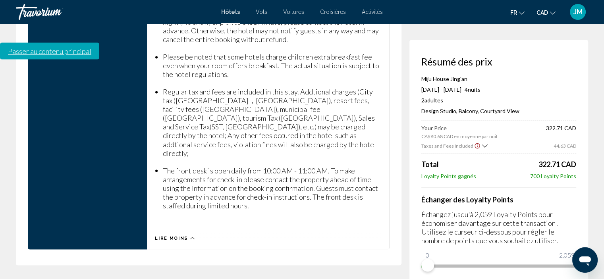
scroll to position [1391, 0]
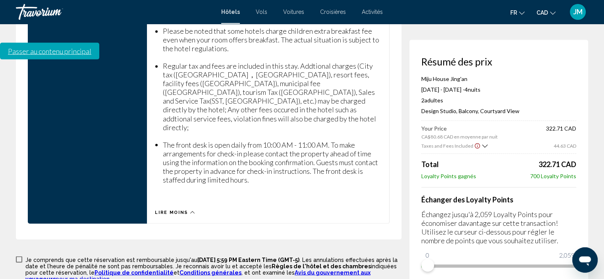
click at [192, 210] on icon "Main content" at bounding box center [192, 212] width 4 height 4
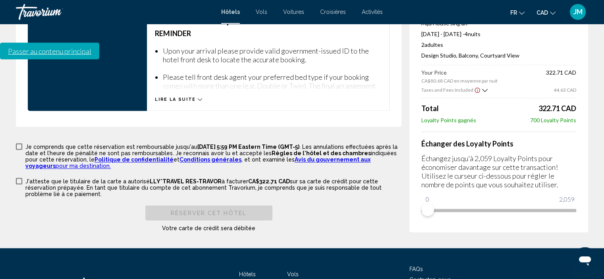
click at [21, 143] on span "Main content" at bounding box center [19, 146] width 6 height 6
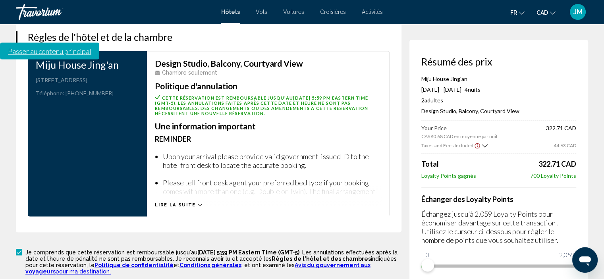
scroll to position [1054, 0]
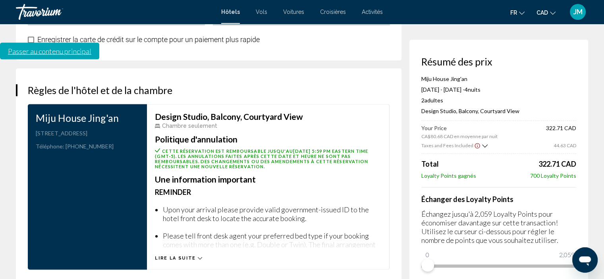
click at [198, 257] on icon "Main content" at bounding box center [200, 258] width 4 height 2
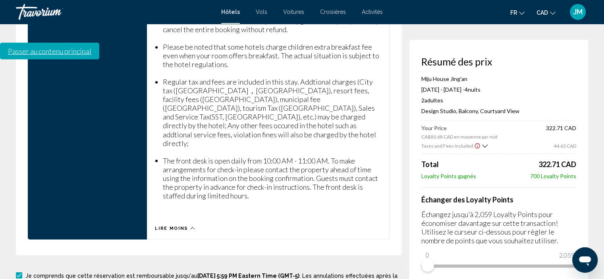
scroll to position [1412, 0]
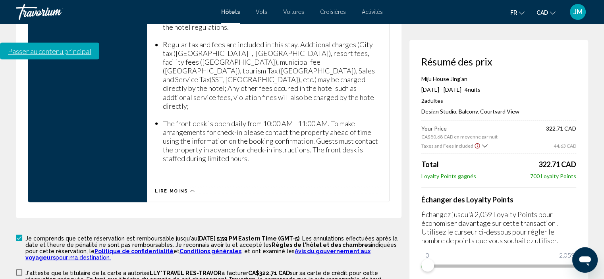
click at [19, 269] on span "Main content" at bounding box center [19, 272] width 6 height 6
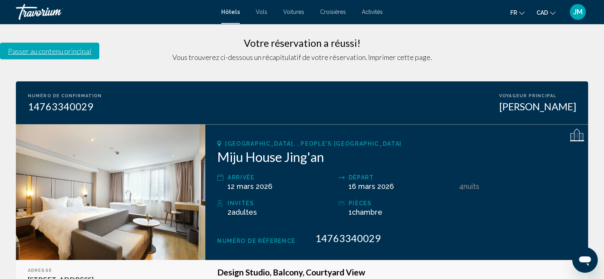
scroll to position [67, 0]
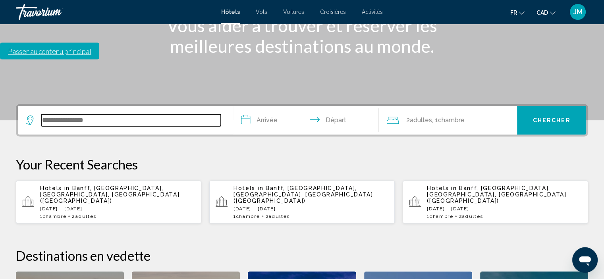
scroll to position [196, 0]
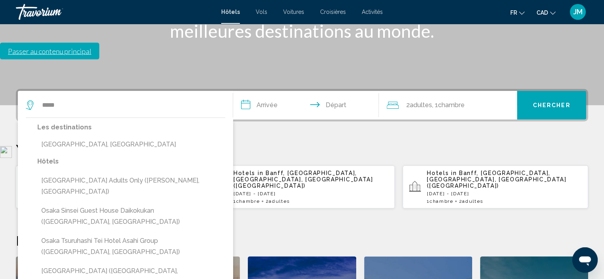
click at [269, 91] on input "**********" at bounding box center [307, 106] width 149 height 31
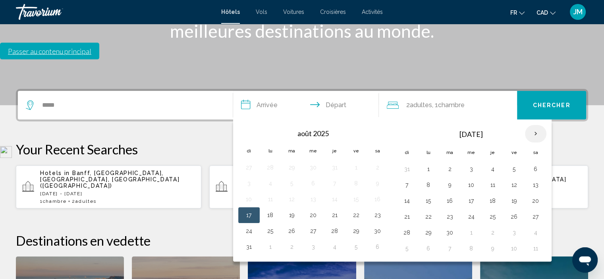
click at [531, 125] on th "Next month" at bounding box center [535, 133] width 21 height 17
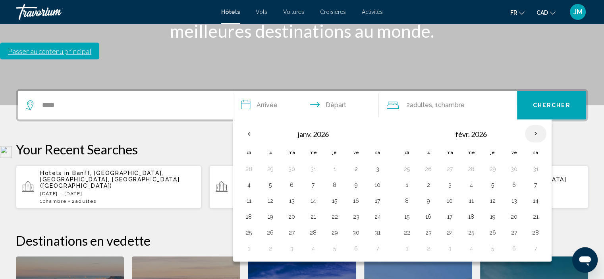
click at [531, 125] on th "Next month" at bounding box center [535, 133] width 21 height 17
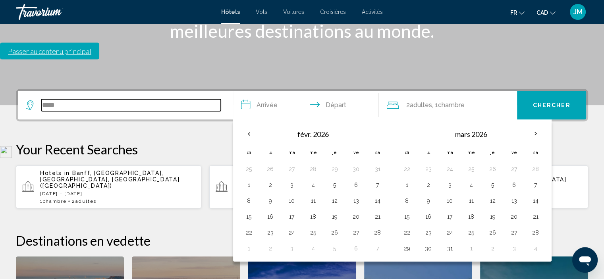
click at [68, 99] on input "*****" at bounding box center [131, 105] width 180 height 12
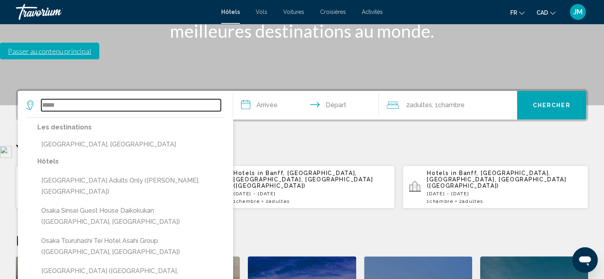
drag, startPoint x: 68, startPoint y: 44, endPoint x: 43, endPoint y: 44, distance: 25.0
click at [43, 99] on input "*****" at bounding box center [131, 105] width 180 height 12
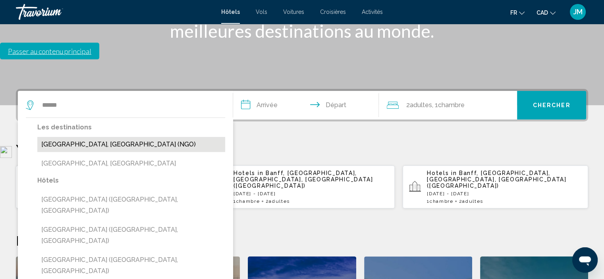
click at [85, 137] on button "[GEOGRAPHIC_DATA], [GEOGRAPHIC_DATA] (NGO)" at bounding box center [131, 144] width 188 height 15
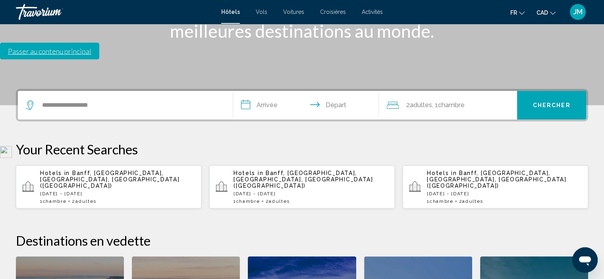
click at [265, 91] on input "**********" at bounding box center [307, 106] width 149 height 31
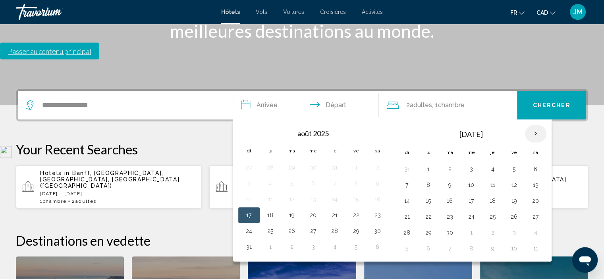
click at [532, 125] on th "Next month" at bounding box center [535, 133] width 21 height 17
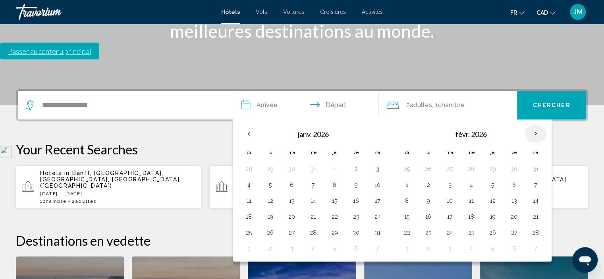
click at [532, 125] on th "Next month" at bounding box center [535, 133] width 21 height 17
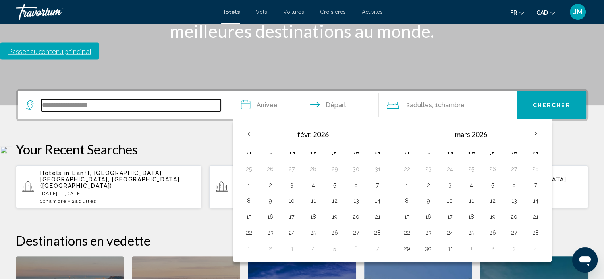
click at [138, 99] on input "**********" at bounding box center [131, 105] width 180 height 12
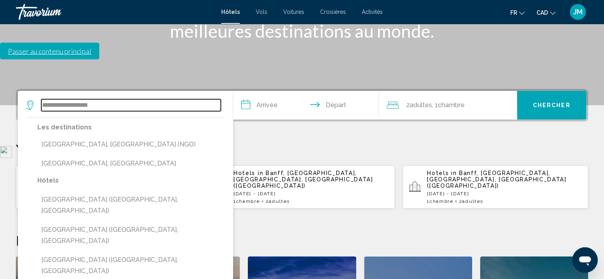
drag, startPoint x: 113, startPoint y: 41, endPoint x: 106, endPoint y: 41, distance: 6.4
click at [106, 99] on input "**********" at bounding box center [131, 105] width 180 height 12
click at [66, 99] on input "**********" at bounding box center [131, 105] width 180 height 12
drag, startPoint x: 114, startPoint y: 44, endPoint x: 43, endPoint y: 45, distance: 71.5
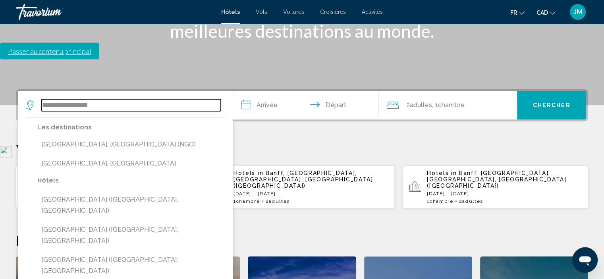
click at [43, 99] on input "**********" at bounding box center [131, 105] width 180 height 12
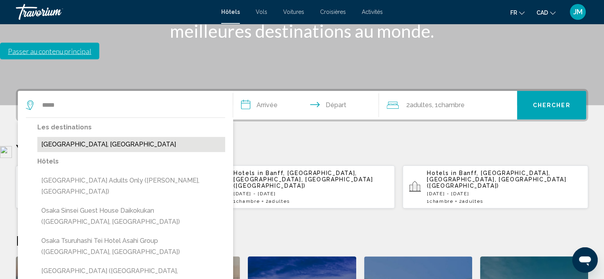
click at [87, 137] on button "Osaka Bayside, Japan" at bounding box center [131, 144] width 188 height 15
type input "**********"
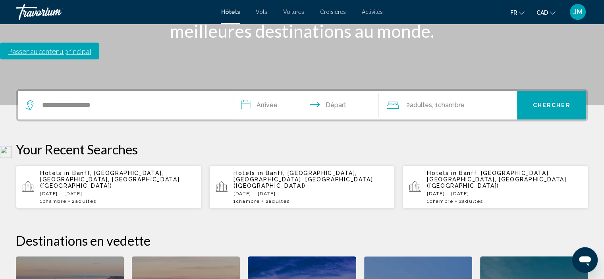
click at [263, 91] on input "**********" at bounding box center [307, 106] width 149 height 31
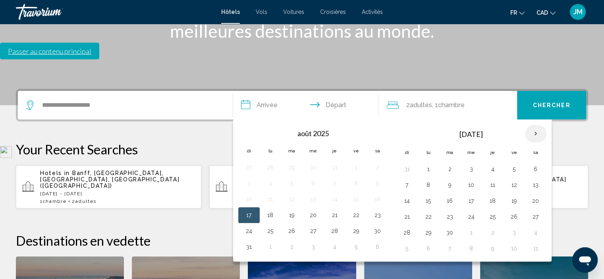
click at [531, 125] on th "Next month" at bounding box center [535, 133] width 21 height 17
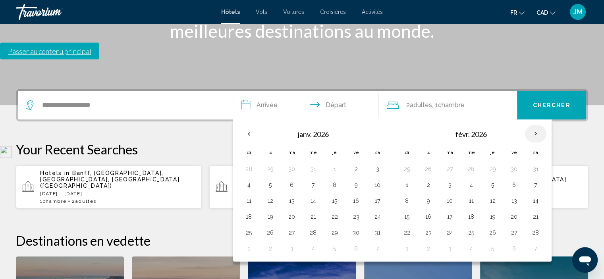
click at [531, 125] on th "Next month" at bounding box center [535, 133] width 21 height 17
click at [487, 227] on button "26" at bounding box center [493, 232] width 13 height 11
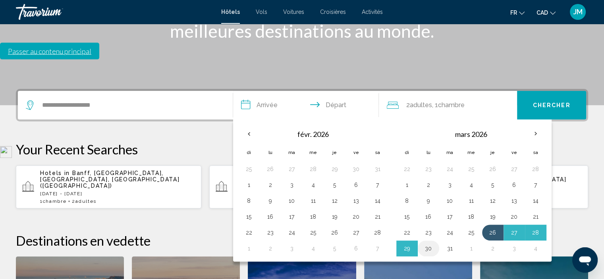
click at [429, 243] on button "30" at bounding box center [428, 248] width 13 height 11
type input "**********"
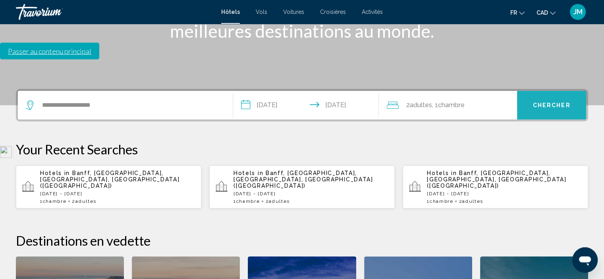
click at [550, 103] on span "Chercher" at bounding box center [552, 106] width 38 height 6
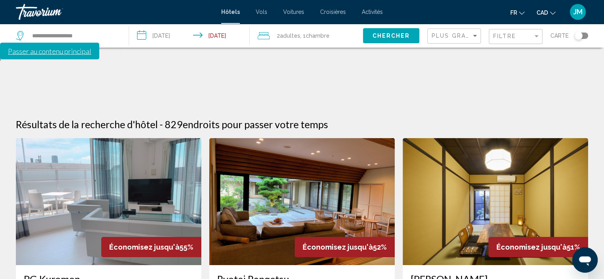
click at [520, 40] on div "Filtre" at bounding box center [516, 36] width 47 height 15
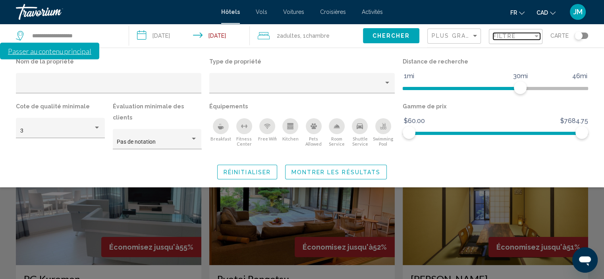
click at [510, 39] on span "Filtre" at bounding box center [504, 36] width 23 height 6
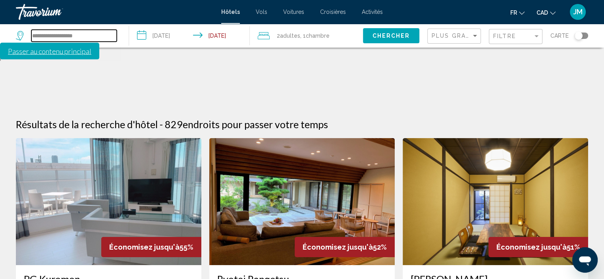
drag, startPoint x: 88, startPoint y: 36, endPoint x: 31, endPoint y: 40, distance: 56.6
click at [31, 40] on input "**********" at bounding box center [73, 36] width 85 height 12
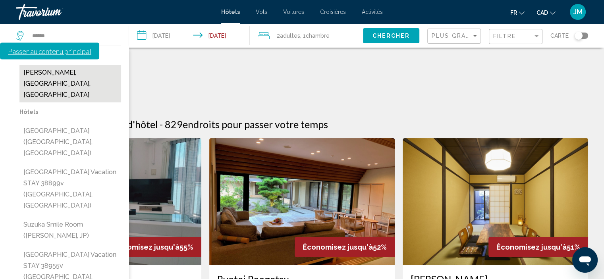
click at [83, 76] on button "Suzuka, Yokkaichi, Japan" at bounding box center [70, 83] width 102 height 37
type input "**********"
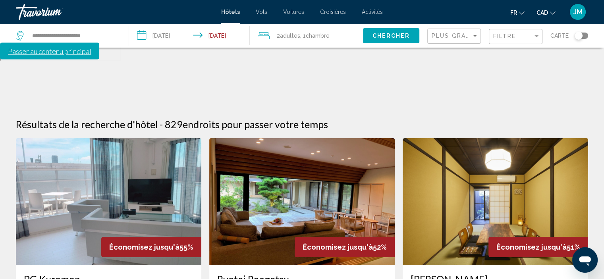
click at [383, 33] on span "Chercher" at bounding box center [391, 36] width 38 height 6
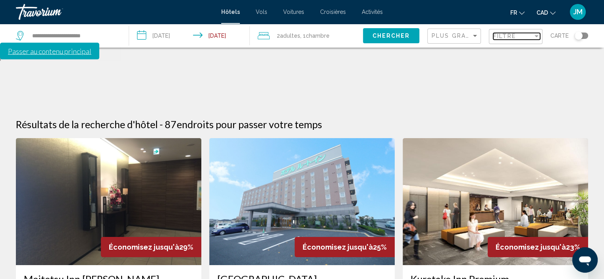
click at [507, 39] on span "Filtre" at bounding box center [504, 36] width 23 height 6
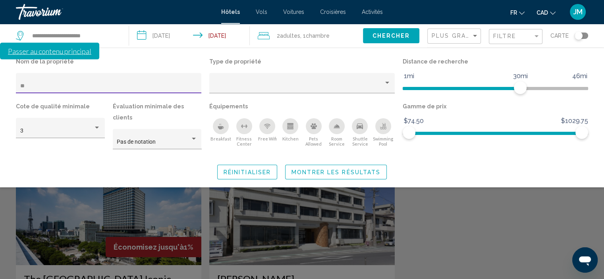
type input "*"
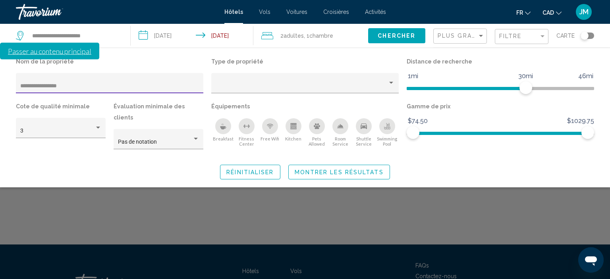
type input "**********"
click at [339, 169] on span "Montrer les résultats" at bounding box center [339, 172] width 89 height 6
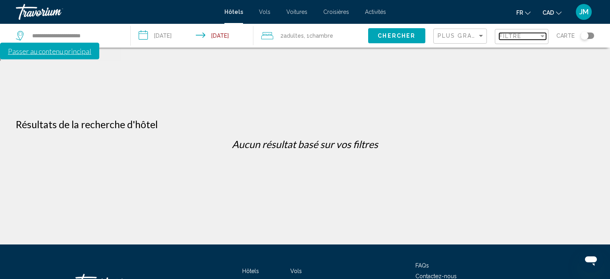
click at [521, 36] on span "Filtre" at bounding box center [510, 36] width 23 height 6
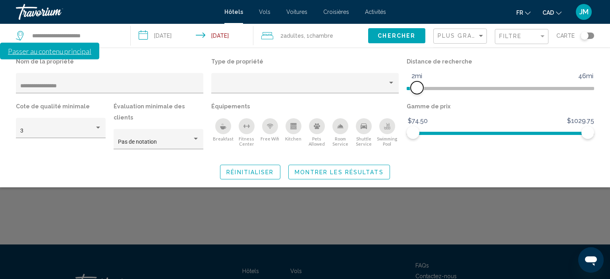
drag, startPoint x: 526, startPoint y: 86, endPoint x: 415, endPoint y: 97, distance: 111.0
click at [415, 97] on div "Distance de recherche 1mi 46mi 2mi" at bounding box center [500, 78] width 195 height 45
click at [349, 169] on span "Montrer les résultats" at bounding box center [339, 172] width 89 height 6
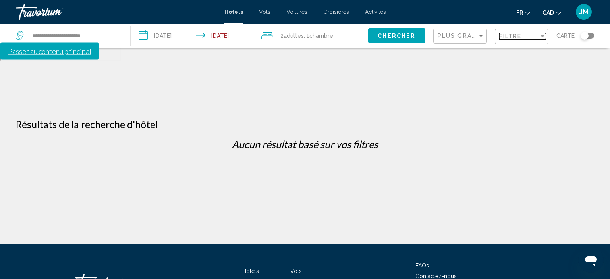
click at [509, 36] on span "Filtre" at bounding box center [510, 36] width 23 height 6
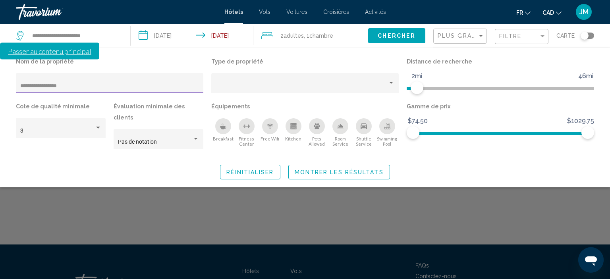
drag, startPoint x: 83, startPoint y: 85, endPoint x: 18, endPoint y: 89, distance: 64.4
click at [18, 89] on div "**********" at bounding box center [110, 83] width 188 height 20
click at [317, 169] on span "Montrer les résultats" at bounding box center [339, 172] width 89 height 6
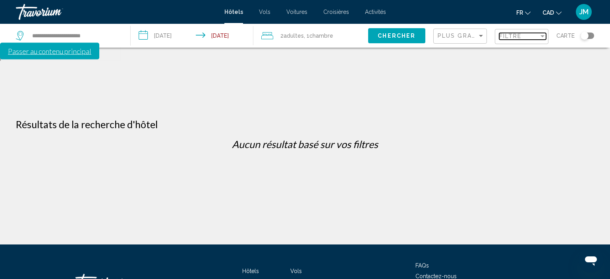
click at [509, 39] on span "Filtre" at bounding box center [510, 36] width 23 height 6
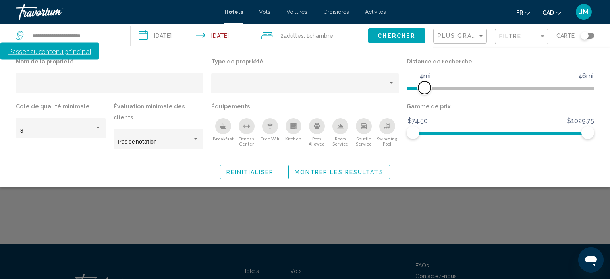
click at [424, 88] on span "Hotel Filters" at bounding box center [424, 87] width 13 height 13
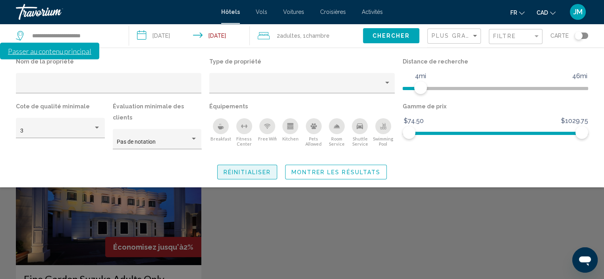
click at [253, 169] on span "Réinitialiser" at bounding box center [247, 172] width 47 height 6
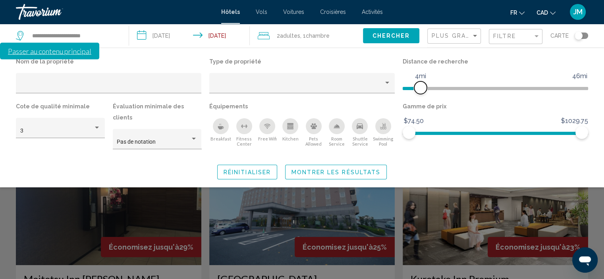
drag, startPoint x: 521, startPoint y: 89, endPoint x: 422, endPoint y: 95, distance: 99.9
click at [422, 95] on div "Distance de recherche 1mi 46mi 4mi" at bounding box center [495, 78] width 193 height 45
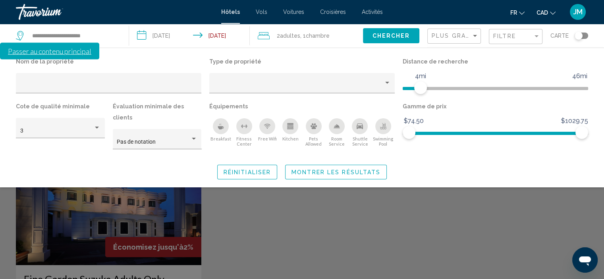
click at [318, 169] on span "Montrer les résultats" at bounding box center [336, 172] width 89 height 6
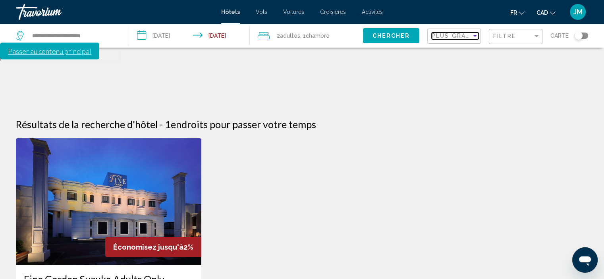
click at [474, 38] on div "Sort by" at bounding box center [475, 36] width 7 height 6
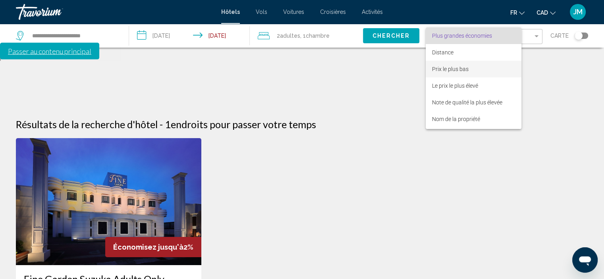
click at [464, 70] on span "Prix le plus bas" at bounding box center [450, 69] width 37 height 6
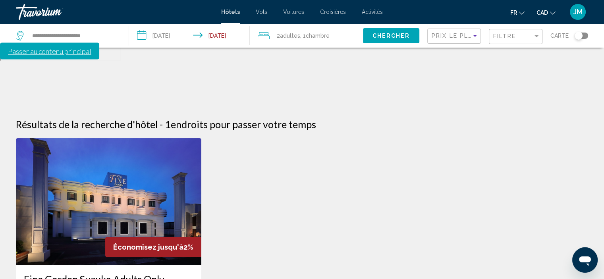
click at [506, 41] on div "Filtre" at bounding box center [516, 36] width 47 height 15
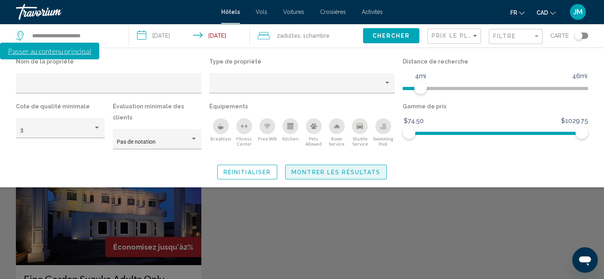
click at [355, 169] on span "Montrer les résultats" at bounding box center [336, 172] width 89 height 6
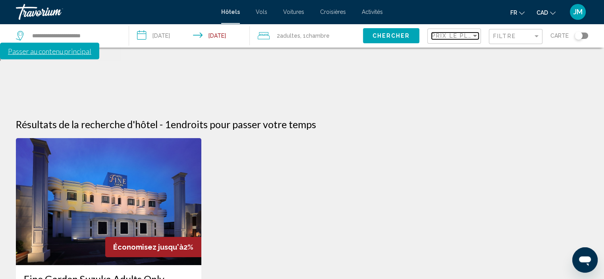
click at [460, 38] on span "Prix le plus bas" at bounding box center [463, 36] width 62 height 6
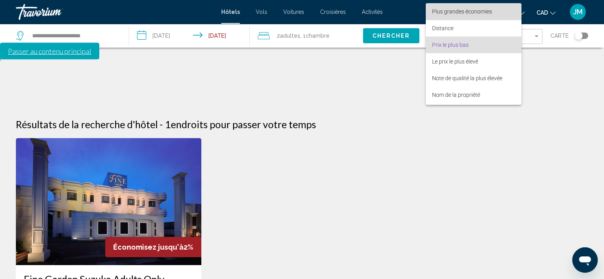
click at [466, 12] on span "Plus grandes économies" at bounding box center [462, 11] width 60 height 6
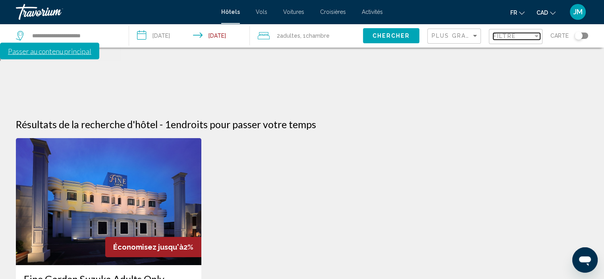
click at [509, 37] on span "Filtre" at bounding box center [504, 36] width 23 height 6
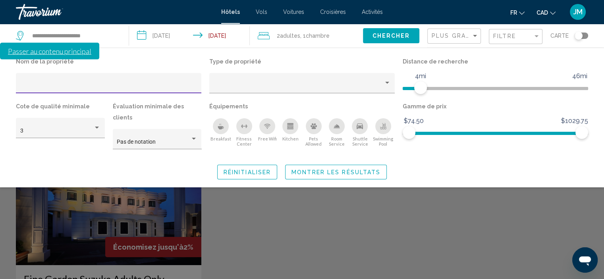
click at [335, 169] on span "Montrer les résultats" at bounding box center [336, 172] width 89 height 6
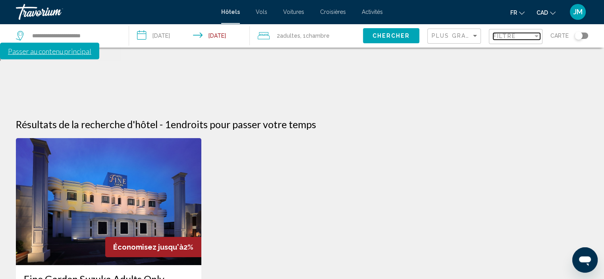
click at [514, 39] on span "Filtre" at bounding box center [504, 36] width 23 height 6
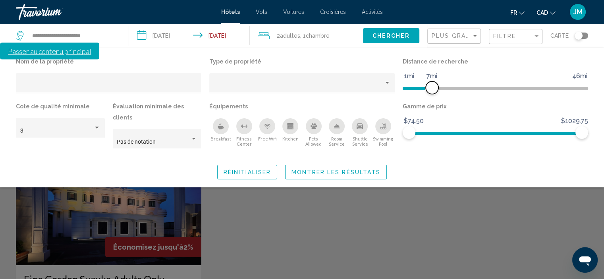
drag, startPoint x: 420, startPoint y: 91, endPoint x: 435, endPoint y: 91, distance: 15.5
click at [435, 91] on span "Hotel Filters" at bounding box center [432, 87] width 13 height 13
click at [368, 169] on span "Montrer les résultats" at bounding box center [336, 172] width 89 height 6
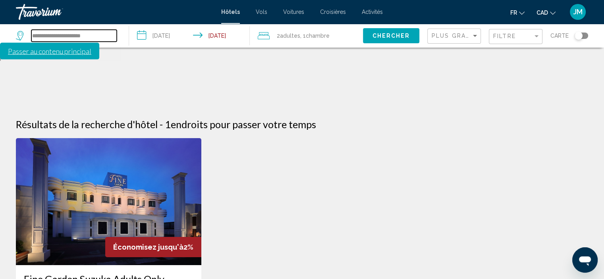
click at [71, 37] on input "**********" at bounding box center [73, 36] width 85 height 12
drag, startPoint x: 98, startPoint y: 37, endPoint x: 29, endPoint y: 37, distance: 68.7
click at [29, 37] on div "**********" at bounding box center [66, 36] width 101 height 12
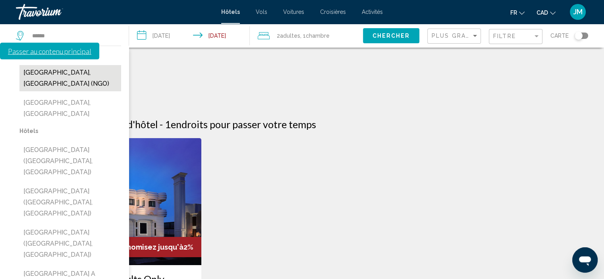
click at [61, 76] on button "[GEOGRAPHIC_DATA], [GEOGRAPHIC_DATA] (NGO)" at bounding box center [70, 78] width 102 height 26
type input "**********"
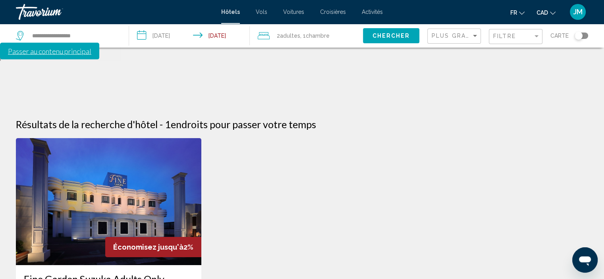
click at [383, 33] on span "Chercher" at bounding box center [391, 36] width 38 height 6
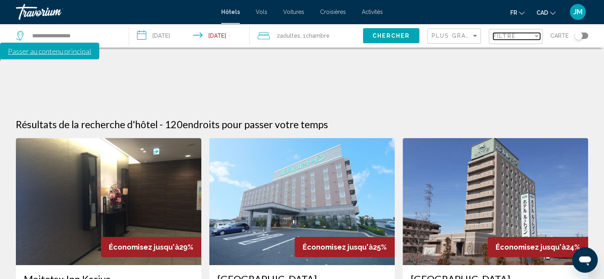
click at [512, 39] on span "Filtre" at bounding box center [504, 36] width 23 height 6
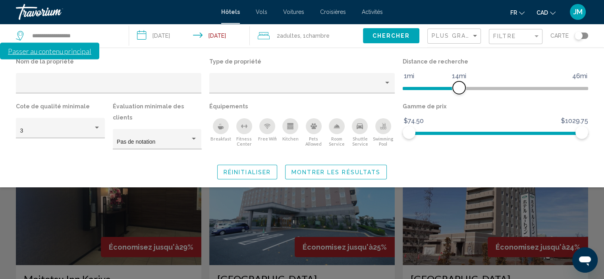
drag, startPoint x: 520, startPoint y: 85, endPoint x: 460, endPoint y: 89, distance: 59.3
click at [460, 89] on span "Hotel Filters" at bounding box center [459, 87] width 13 height 13
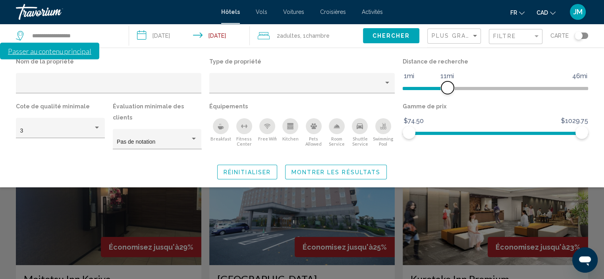
drag, startPoint x: 460, startPoint y: 89, endPoint x: 449, endPoint y: 89, distance: 11.9
click at [449, 89] on span "Hotel Filters" at bounding box center [447, 87] width 13 height 13
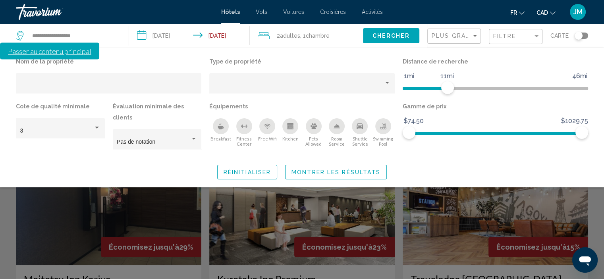
click at [358, 169] on span "Montrer les résultats" at bounding box center [336, 172] width 89 height 6
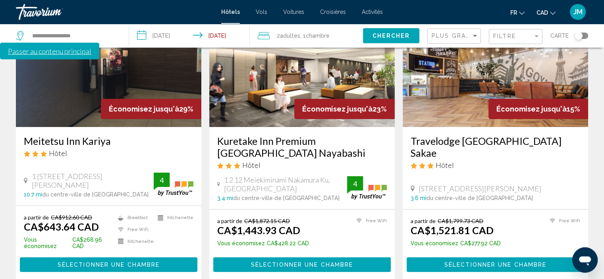
scroll to position [159, 0]
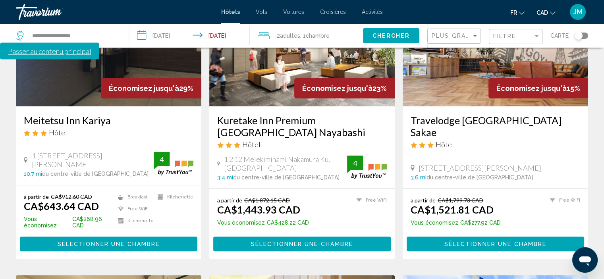
click at [119, 237] on button "Sélectionner une chambre" at bounding box center [109, 244] width 178 height 15
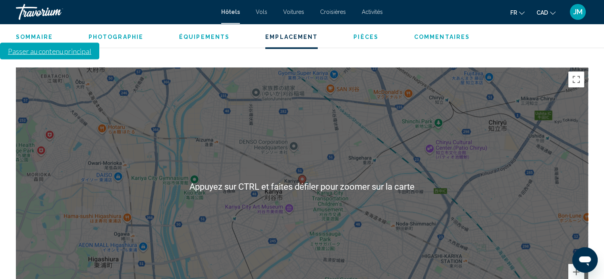
scroll to position [798, 0]
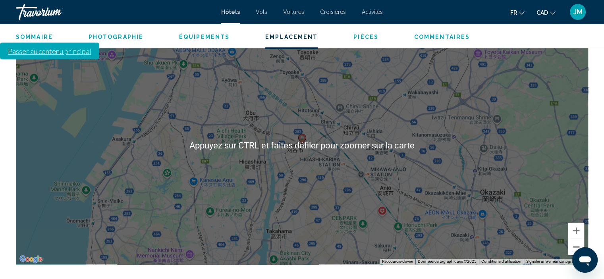
scroll to position [838, 0]
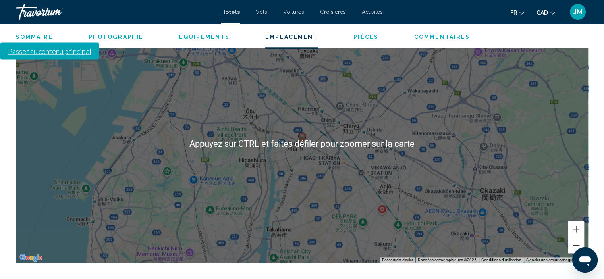
click at [577, 238] on button "Zoom arrière" at bounding box center [577, 246] width 16 height 16
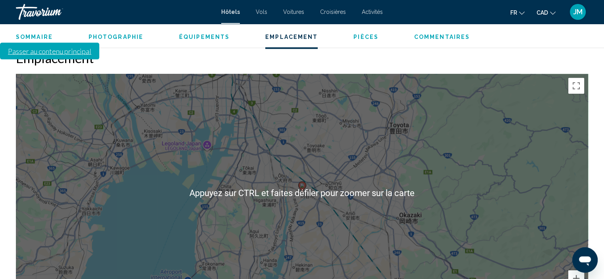
scroll to position [798, 0]
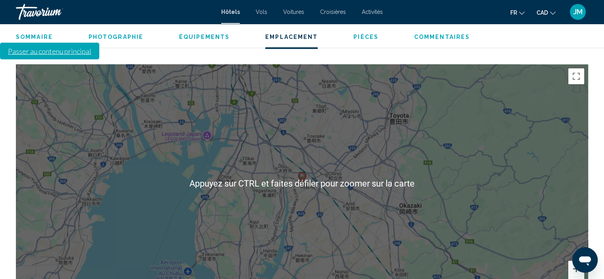
click at [578, 261] on button "Zoom avant" at bounding box center [577, 269] width 16 height 16
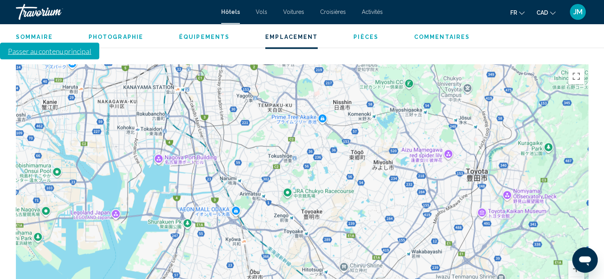
drag, startPoint x: 396, startPoint y: 173, endPoint x: 400, endPoint y: 295, distance: 122.0
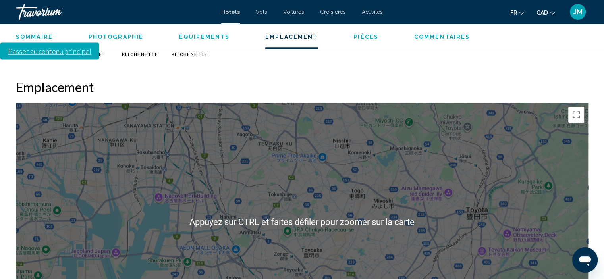
scroll to position [758, 0]
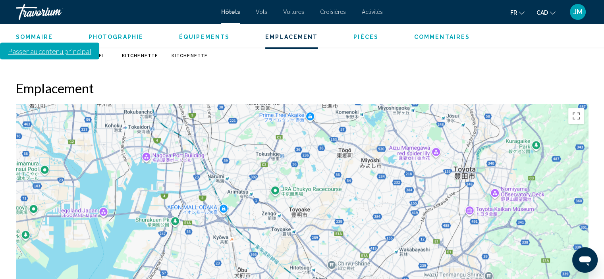
drag, startPoint x: 507, startPoint y: 243, endPoint x: 495, endPoint y: 200, distance: 45.0
click at [495, 200] on div "Pour activer le glissement du marqueur avec le clavier, appuyez sur Alt+Entrée.…" at bounding box center [302, 223] width 573 height 238
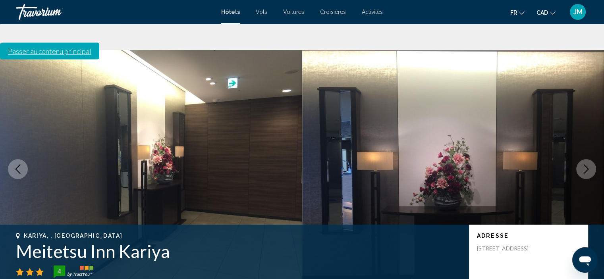
scroll to position [0, 0]
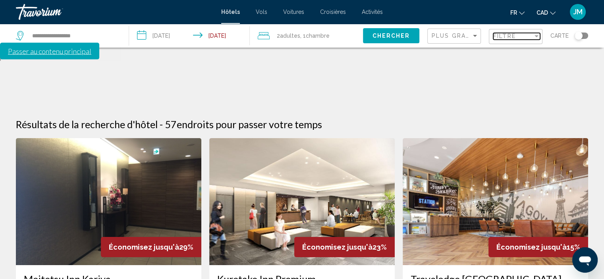
click at [505, 37] on span "Filtre" at bounding box center [504, 36] width 23 height 6
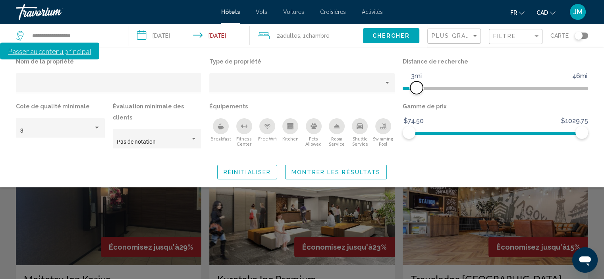
drag, startPoint x: 448, startPoint y: 90, endPoint x: 416, endPoint y: 92, distance: 32.2
click at [416, 92] on span "Hotel Filters" at bounding box center [416, 87] width 13 height 13
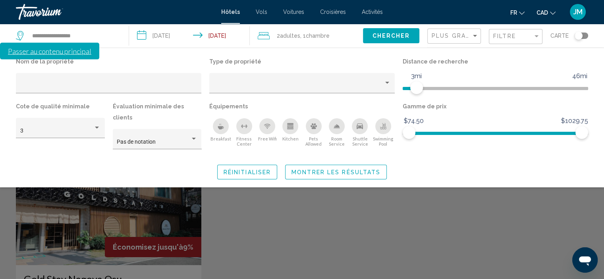
click at [358, 169] on span "Montrer les résultats" at bounding box center [336, 172] width 89 height 6
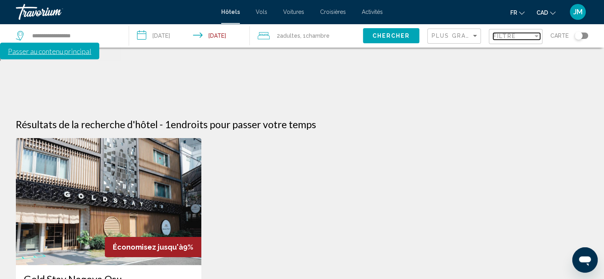
click at [514, 39] on span "Filtre" at bounding box center [504, 36] width 23 height 6
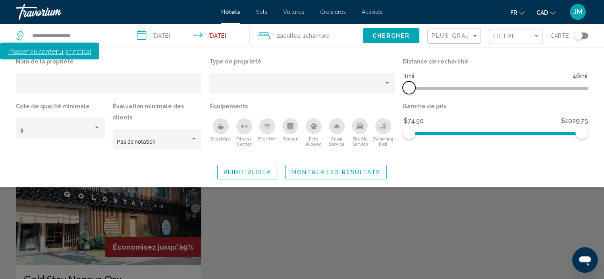
drag, startPoint x: 420, startPoint y: 88, endPoint x: 410, endPoint y: 90, distance: 9.8
click at [410, 90] on span "Hotel Filters" at bounding box center [409, 87] width 13 height 13
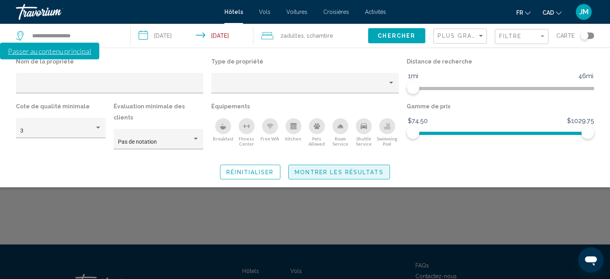
click at [373, 169] on span "Montrer les résultats" at bounding box center [339, 172] width 89 height 6
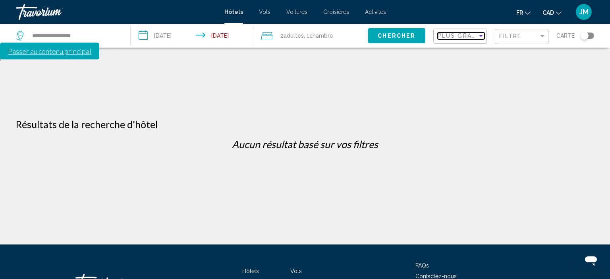
click at [475, 38] on span "Plus grandes économies" at bounding box center [485, 36] width 95 height 6
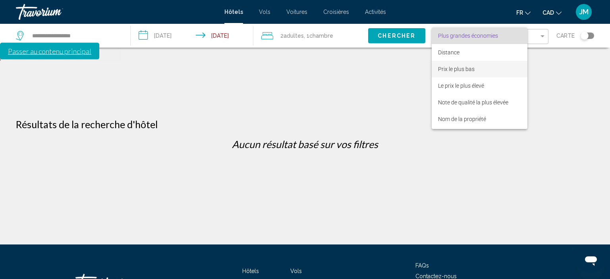
click at [480, 74] on span "Prix le plus bas" at bounding box center [479, 69] width 83 height 17
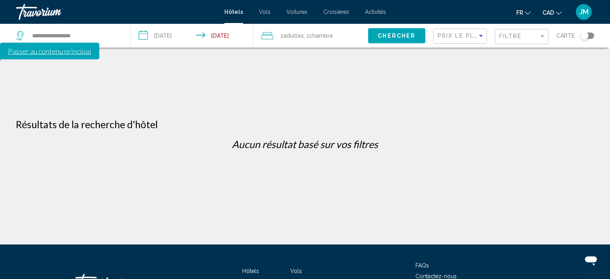
click at [517, 32] on div "Filtre" at bounding box center [522, 36] width 47 height 15
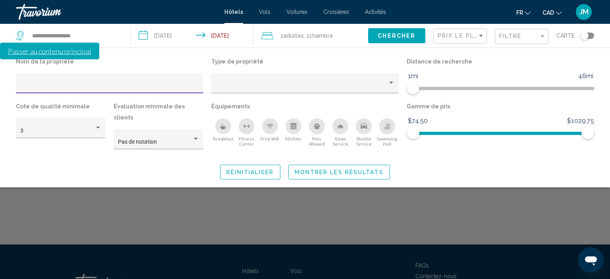
click at [335, 169] on span "Montrer les résultats" at bounding box center [339, 172] width 89 height 6
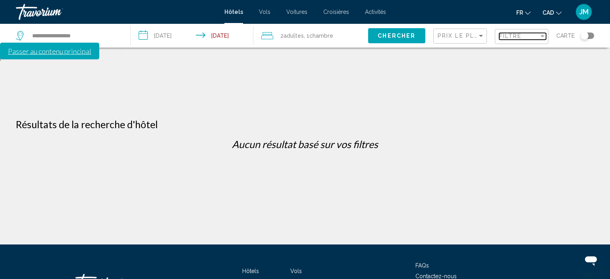
click at [535, 34] on div "Filtre" at bounding box center [519, 36] width 40 height 6
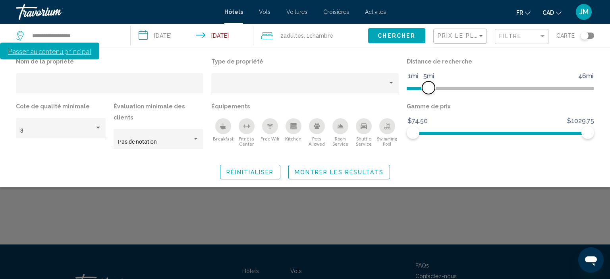
drag, startPoint x: 414, startPoint y: 89, endPoint x: 429, endPoint y: 91, distance: 14.4
click at [429, 91] on span "Hotel Filters" at bounding box center [428, 87] width 13 height 13
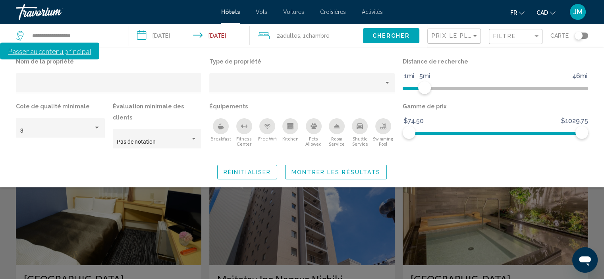
click at [340, 169] on span "Montrer les résultats" at bounding box center [336, 172] width 89 height 6
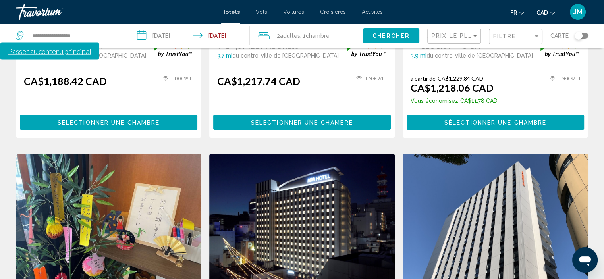
scroll to position [874, 0]
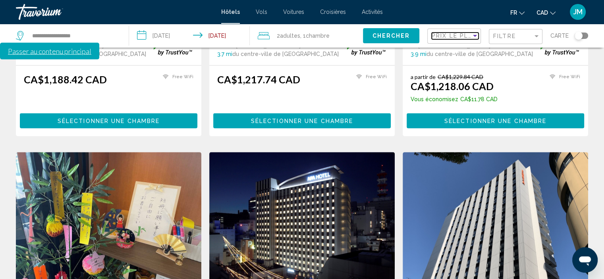
click at [474, 35] on div "Sort by" at bounding box center [475, 36] width 4 height 2
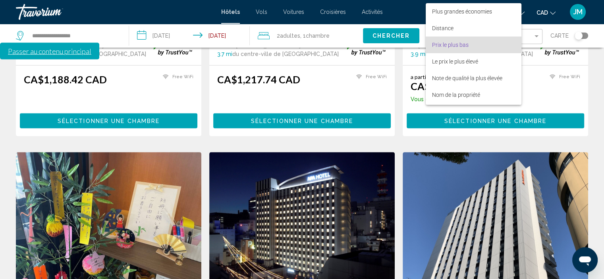
scroll to position [9, 0]
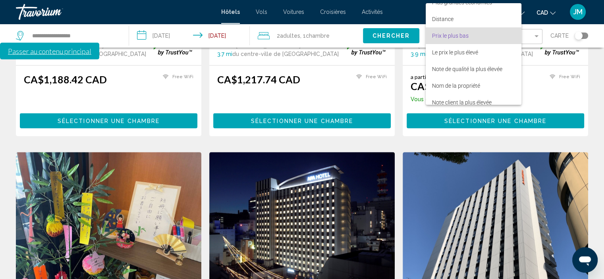
click at [474, 36] on span "Prix le plus bas" at bounding box center [473, 35] width 83 height 17
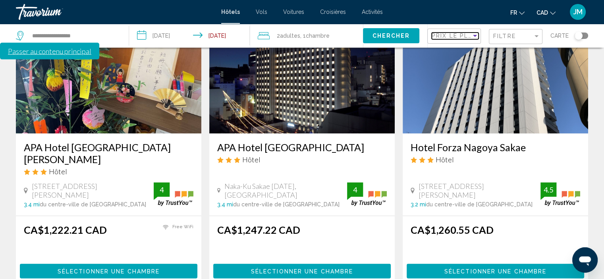
scroll to position [1071, 0]
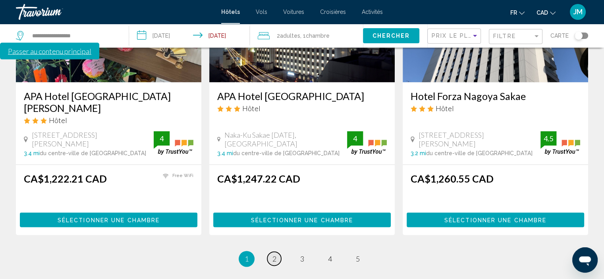
click at [276, 255] on span "2" at bounding box center [275, 259] width 4 height 9
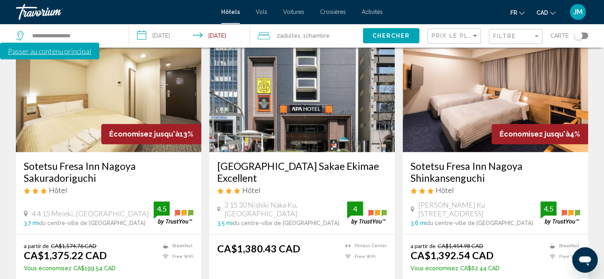
scroll to position [1083, 0]
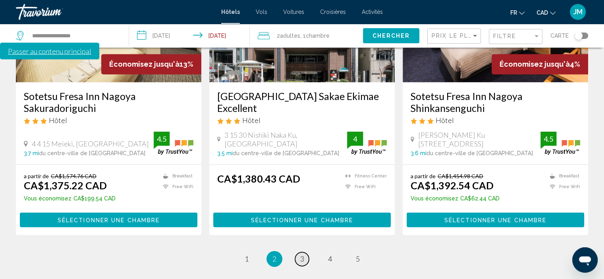
click at [306, 252] on link "page 3" at bounding box center [302, 259] width 14 height 14
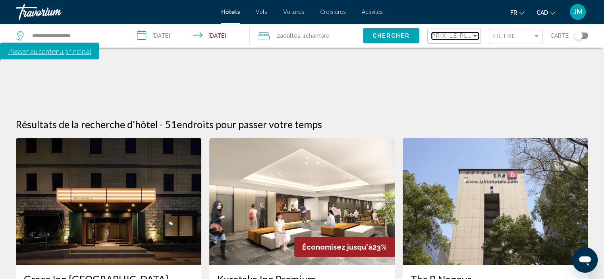
click at [455, 39] on span "Prix le plus bas" at bounding box center [463, 36] width 62 height 6
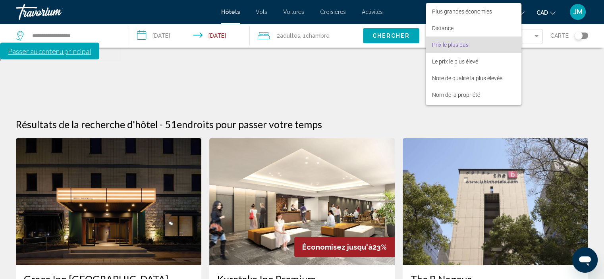
scroll to position [9, 0]
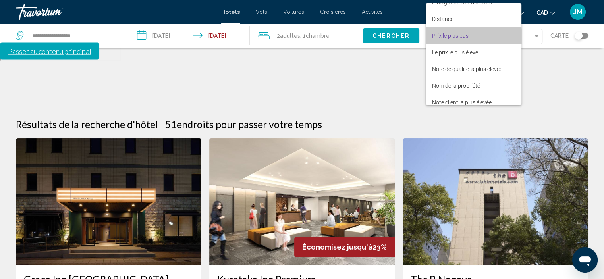
click at [453, 36] on span "Prix le plus bas" at bounding box center [450, 36] width 37 height 6
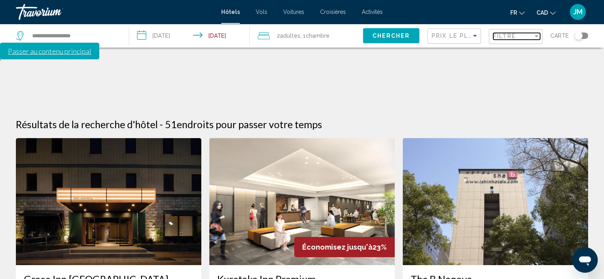
click at [524, 37] on div "Filtre" at bounding box center [513, 36] width 40 height 6
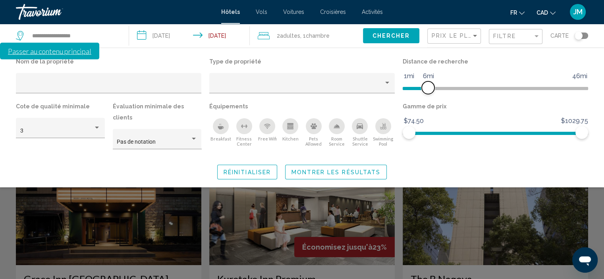
click at [430, 90] on span "Hotel Filters" at bounding box center [428, 87] width 13 height 13
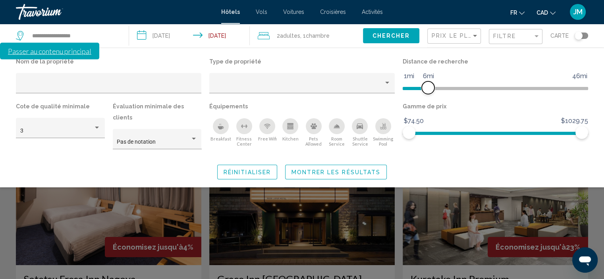
click at [428, 89] on span "Hotel Filters" at bounding box center [428, 87] width 13 height 13
click at [361, 169] on span "Montrer les résultats" at bounding box center [336, 172] width 89 height 6
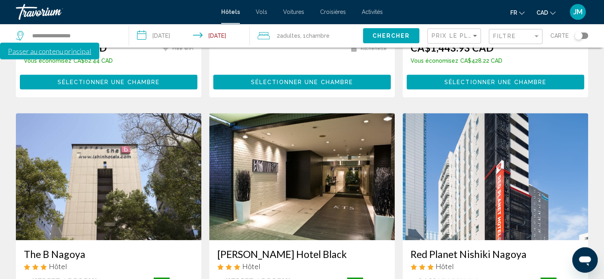
scroll to position [278, 0]
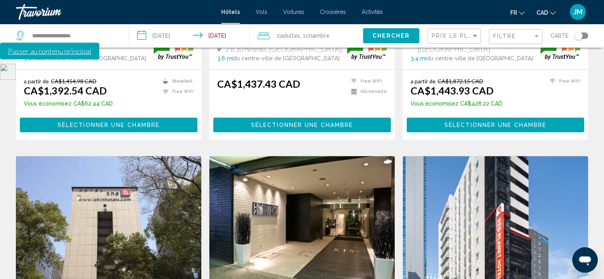
click at [309, 189] on img "Main content" at bounding box center [302, 219] width 186 height 127
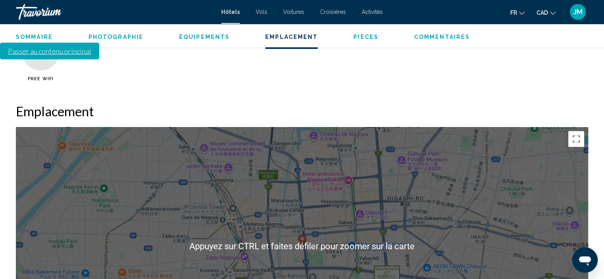
scroll to position [718, 0]
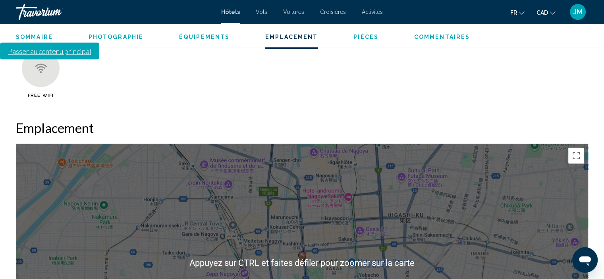
click at [450, 232] on div "Pour activer le glissement du marqueur avec le clavier, appuyez sur Alt+Entrée.…" at bounding box center [302, 263] width 573 height 238
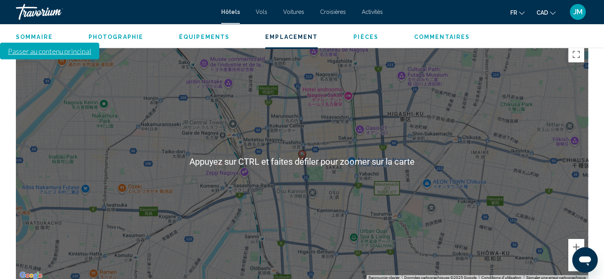
scroll to position [798, 0]
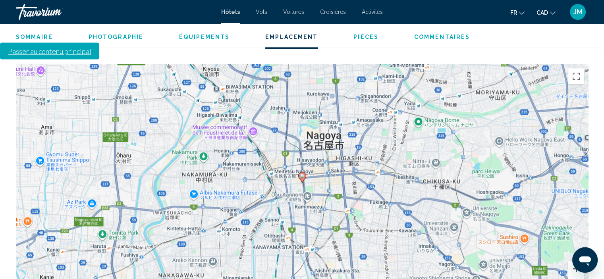
click at [573, 261] on button "Zoom avant" at bounding box center [577, 269] width 16 height 16
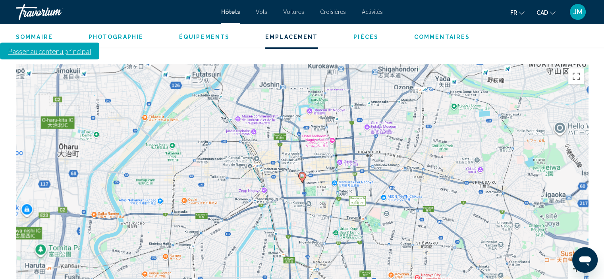
click at [573, 261] on button "Zoom avant" at bounding box center [577, 269] width 16 height 16
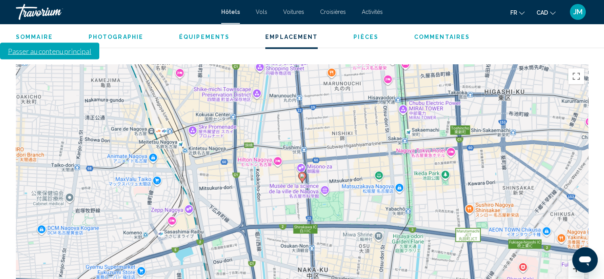
click at [573, 261] on button "Zoom avant" at bounding box center [577, 269] width 16 height 16
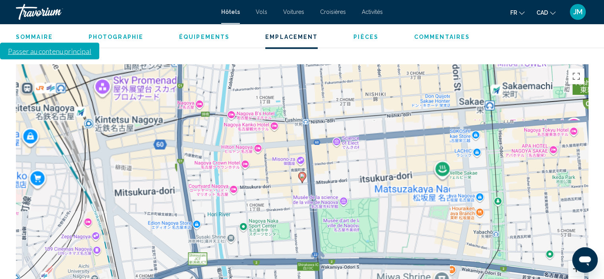
click at [573, 261] on button "Zoom avant" at bounding box center [577, 269] width 16 height 16
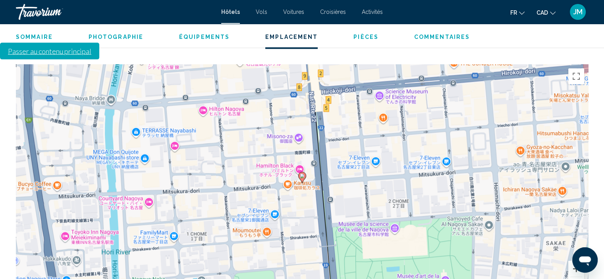
click at [578, 261] on button "Zoom avant" at bounding box center [577, 269] width 16 height 16
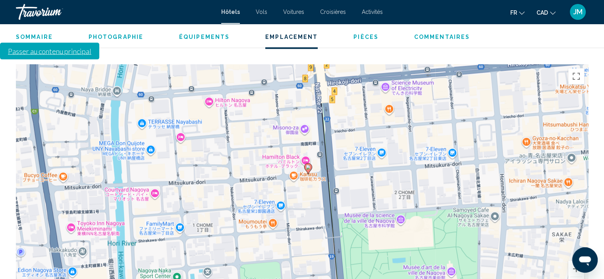
drag, startPoint x: 355, startPoint y: 140, endPoint x: 361, endPoint y: 132, distance: 9.9
click at [361, 132] on div "Pour activer le glissement du marqueur avec le clavier, appuyez sur Alt+Entrée.…" at bounding box center [302, 183] width 573 height 238
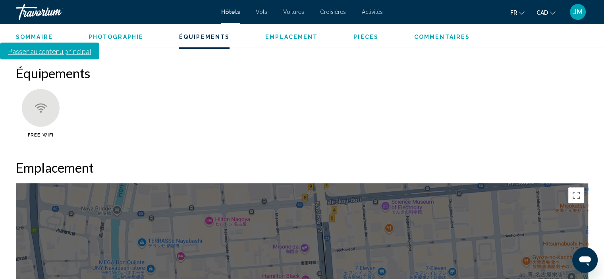
scroll to position [679, 0]
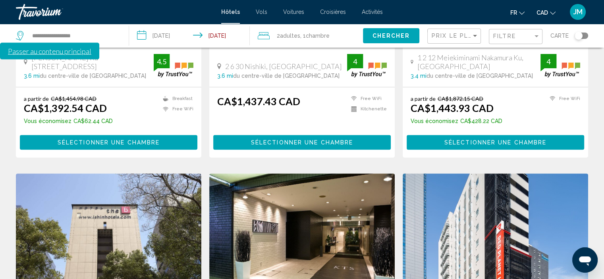
scroll to position [358, 0]
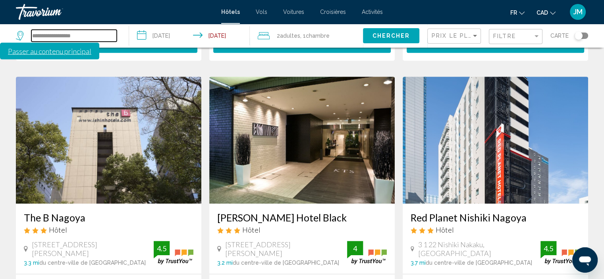
click at [62, 36] on input "**********" at bounding box center [73, 36] width 85 height 12
